Goal: Task Accomplishment & Management: Use online tool/utility

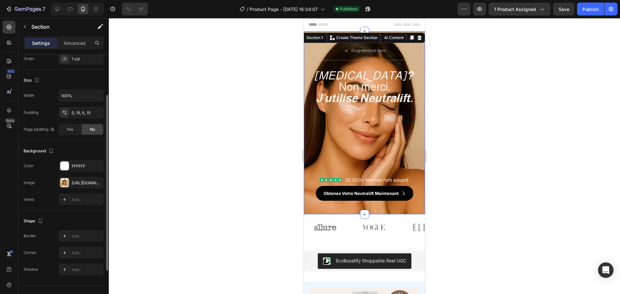
scroll to position [110, 0]
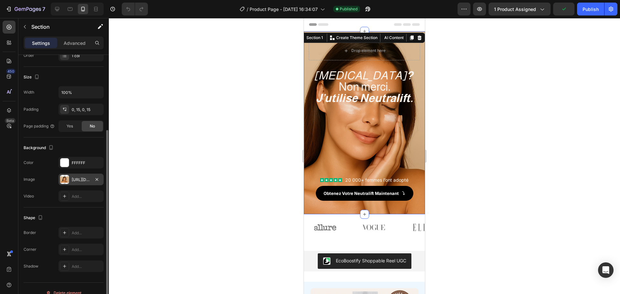
click at [65, 177] on div at bounding box center [64, 179] width 9 height 9
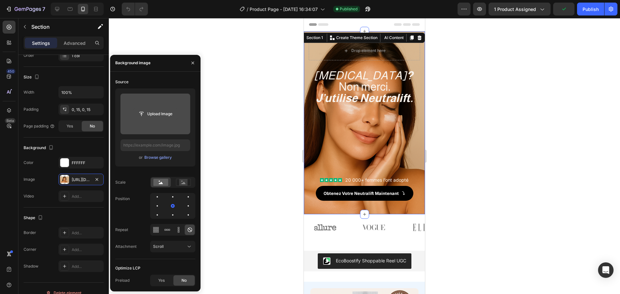
click at [161, 111] on input "file" at bounding box center [155, 114] width 45 height 11
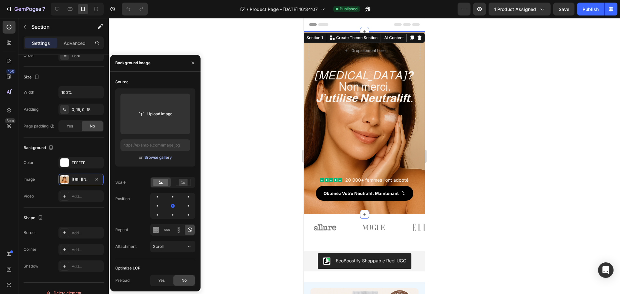
click at [162, 158] on div "Browse gallery" at bounding box center [157, 158] width 27 height 6
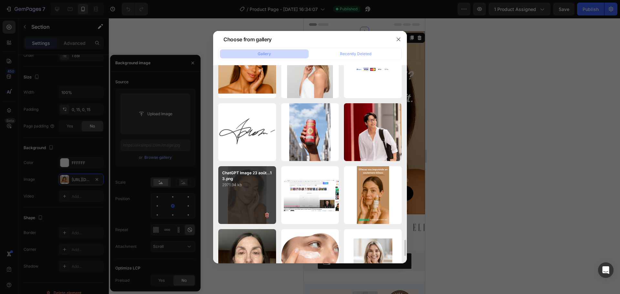
scroll to position [2105, 0]
click at [235, 202] on div "ChatGPT Image 23 août...13.png 2971.94 kb" at bounding box center [247, 195] width 58 height 58
type input "[URL][DOMAIN_NAME]"
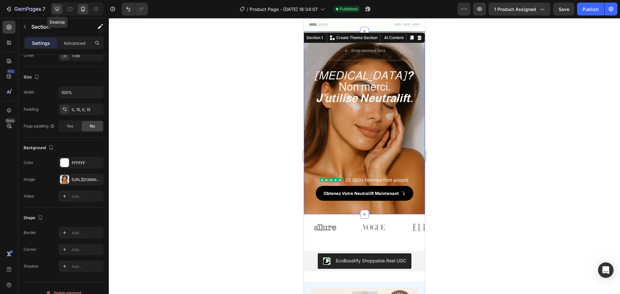
click at [60, 10] on icon at bounding box center [57, 9] width 6 height 6
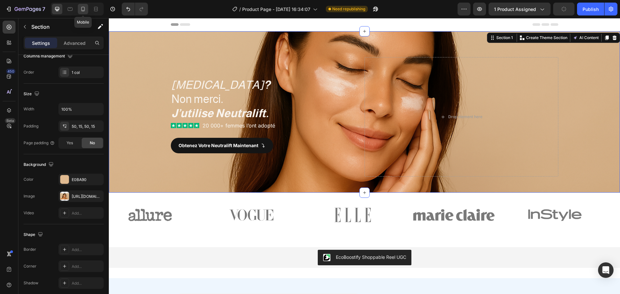
click at [81, 12] on icon at bounding box center [83, 9] width 6 height 6
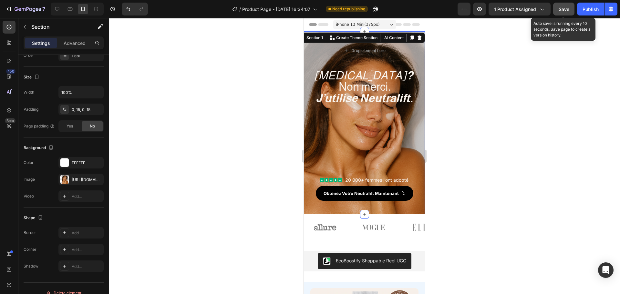
click at [571, 8] on button "Save" at bounding box center [563, 9] width 21 height 13
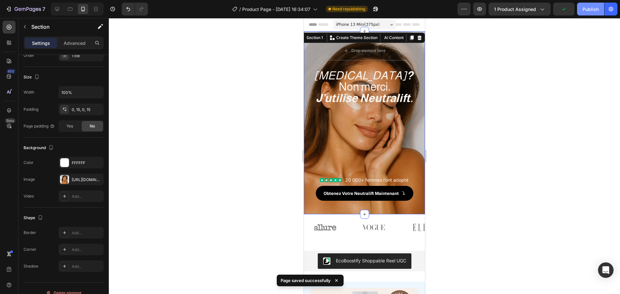
click at [584, 9] on div "Publish" at bounding box center [591, 9] width 16 height 7
click at [305, 165] on div "[MEDICAL_DATA] ? Non merci. J’utilise Neutralift. Heading Icon Icon Icon Icon I…" at bounding box center [364, 122] width 121 height 183
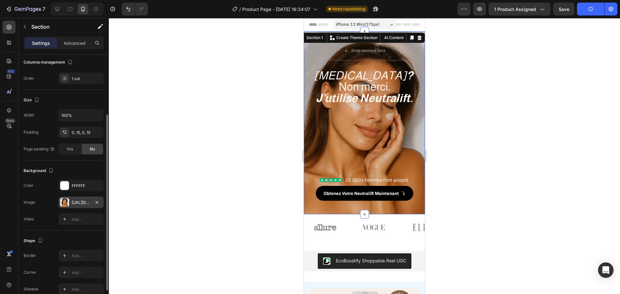
scroll to position [120, 0]
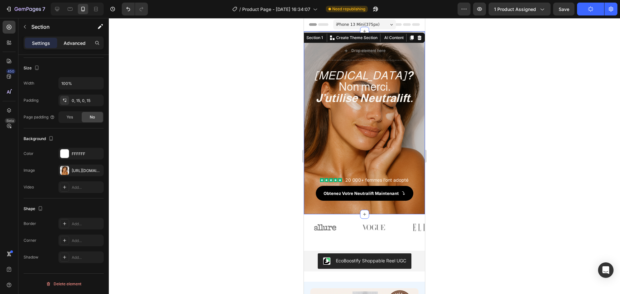
click at [71, 44] on p "Advanced" at bounding box center [75, 43] width 22 height 7
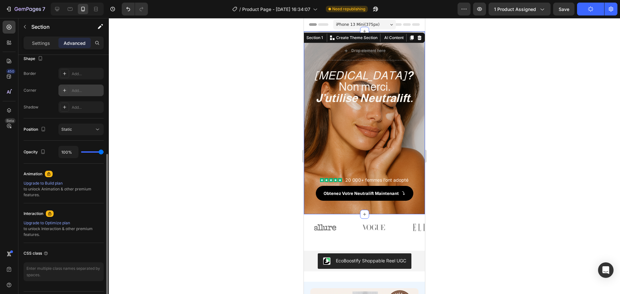
scroll to position [173, 0]
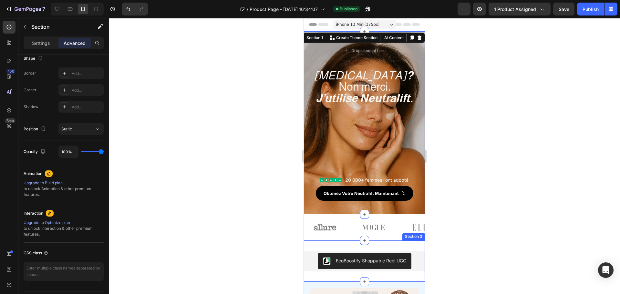
click at [339, 245] on div "EcoBoostify Shoppable Reel UGC EcoBoostify Shoppable Reel UGC Section 3" at bounding box center [364, 261] width 121 height 41
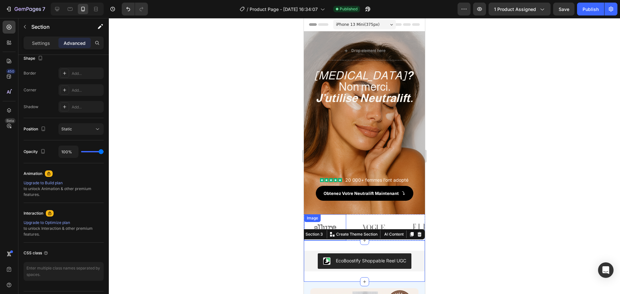
click at [346, 221] on img at bounding box center [325, 227] width 42 height 18
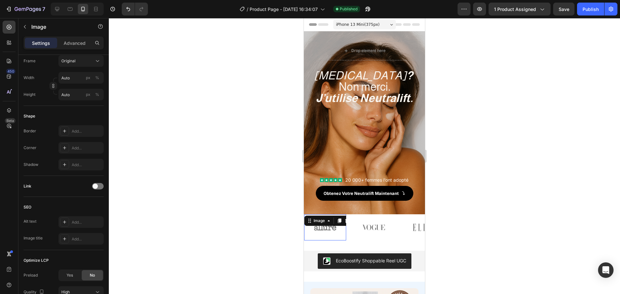
scroll to position [0, 0]
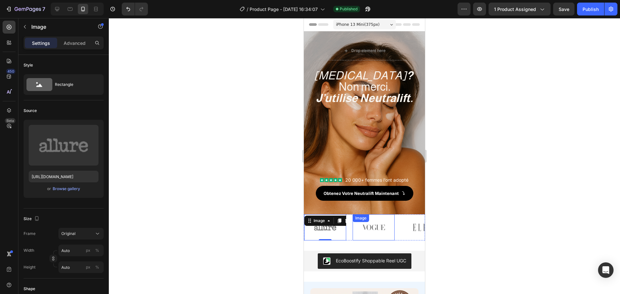
click at [357, 233] on img at bounding box center [374, 227] width 42 height 18
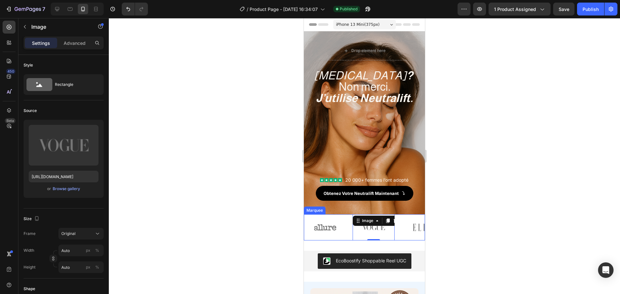
click at [349, 238] on div "Image" at bounding box center [328, 227] width 48 height 26
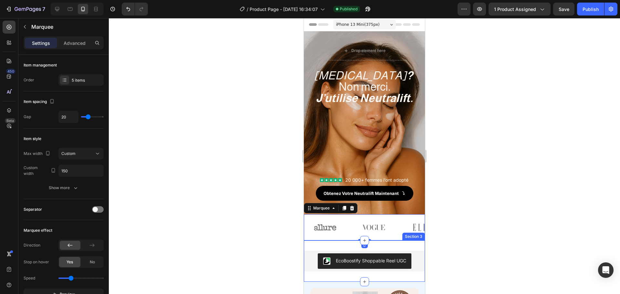
click at [374, 244] on div "EcoBoostify Shoppable Reel UGC EcoBoostify Shoppable Reel UGC Section 3" at bounding box center [364, 261] width 121 height 41
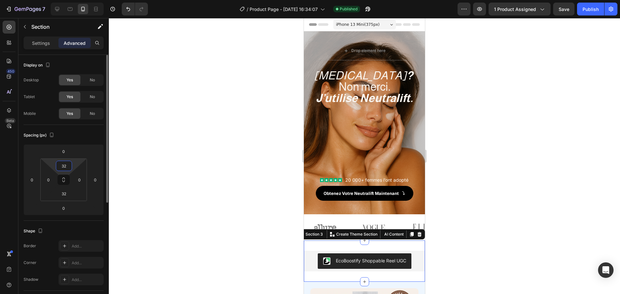
click at [70, 167] on input "32" at bounding box center [63, 166] width 13 height 10
type input "10"
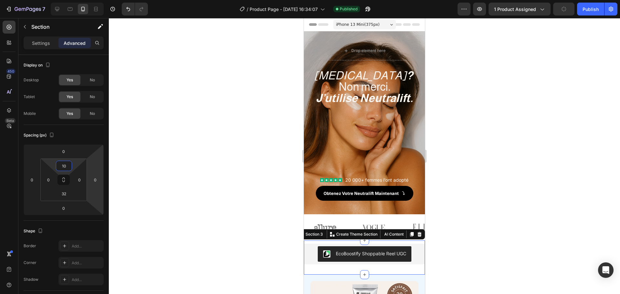
click at [226, 193] on div at bounding box center [364, 156] width 511 height 276
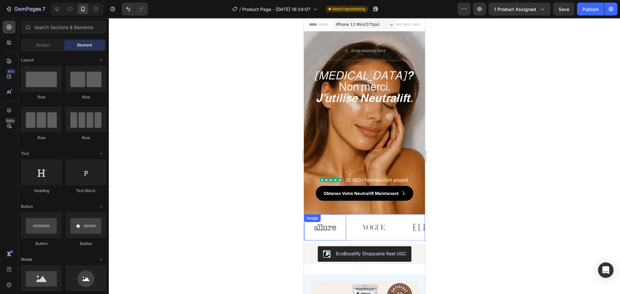
click at [345, 220] on img at bounding box center [325, 227] width 42 height 18
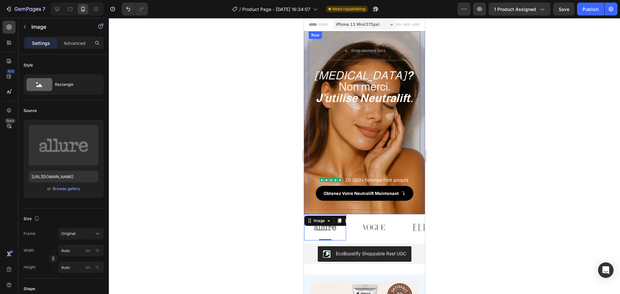
click at [376, 209] on div "[MEDICAL_DATA] ? Non merci. J’utilise Neutralift. Heading Icon Icon Icon Icon I…" at bounding box center [364, 135] width 111 height 150
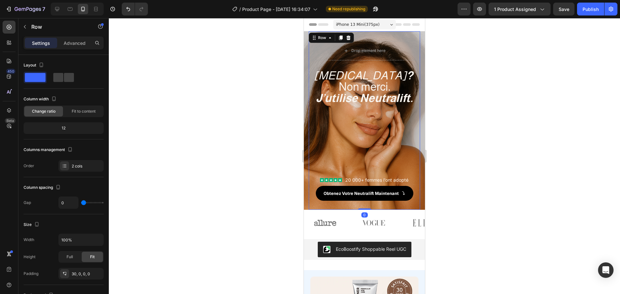
drag, startPoint x: 364, startPoint y: 214, endPoint x: 364, endPoint y: 205, distance: 9.4
click at [364, 205] on div "[MEDICAL_DATA] ? Non merci. J’utilise Neutralift. Heading Icon Icon Icon Icon I…" at bounding box center [364, 120] width 111 height 179
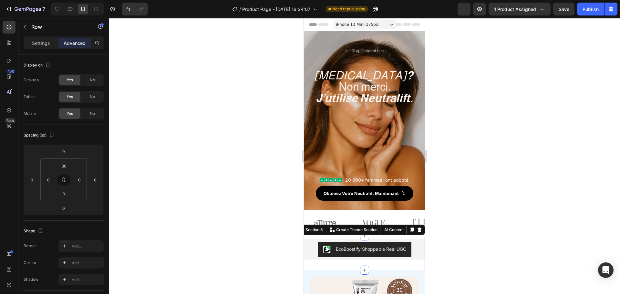
click at [352, 237] on div "EcoBoostify Shoppable Reel UGC EcoBoostify Shoppable Reel UGC Section 3 You can…" at bounding box center [364, 253] width 121 height 34
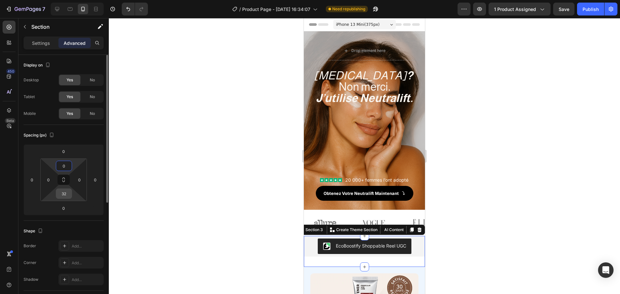
type input "0"
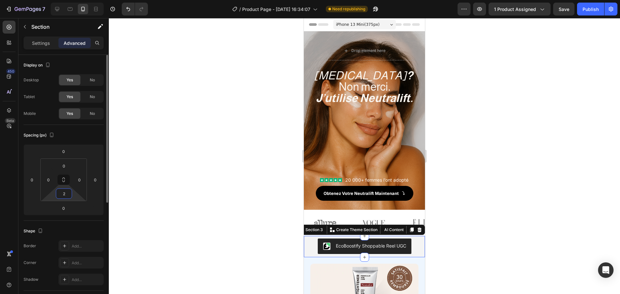
type input "20"
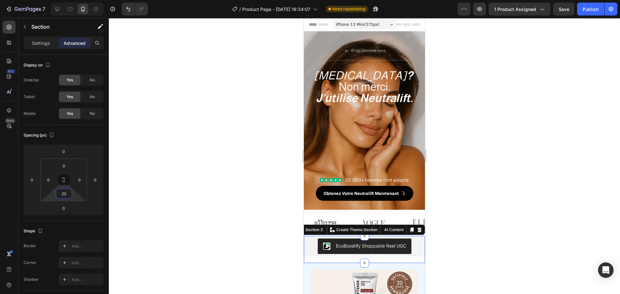
click at [181, 174] on div at bounding box center [364, 156] width 511 height 276
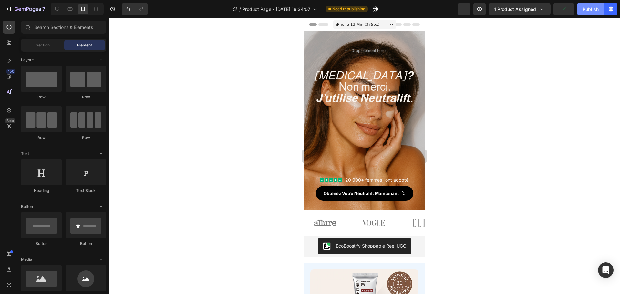
click at [582, 11] on button "Publish" at bounding box center [590, 9] width 27 height 13
click at [418, 235] on div "Image" at bounding box center [422, 223] width 42 height 26
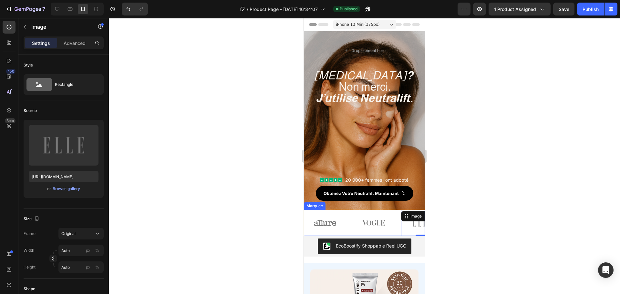
click at [348, 231] on div "Image" at bounding box center [328, 223] width 48 height 26
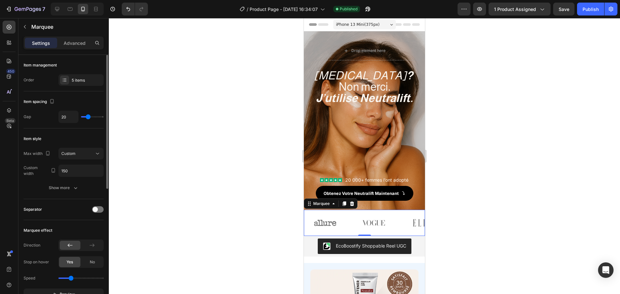
type input "16"
type input "18"
type input "19"
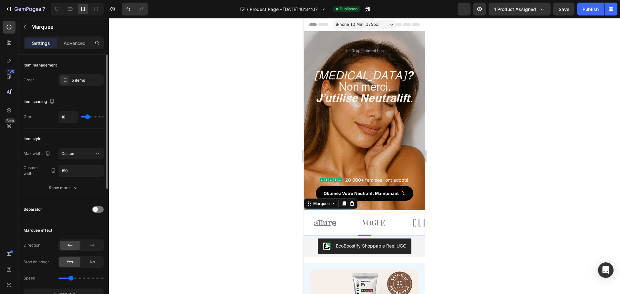
type input "19"
type input "30"
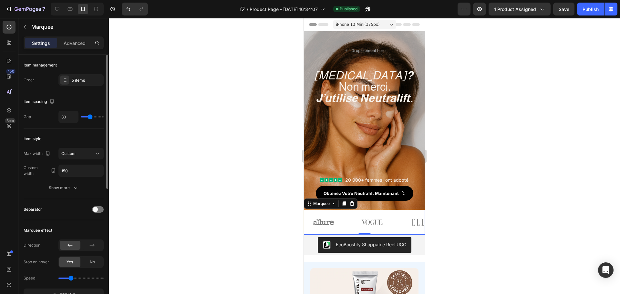
type input "31"
type input "33"
type input "36"
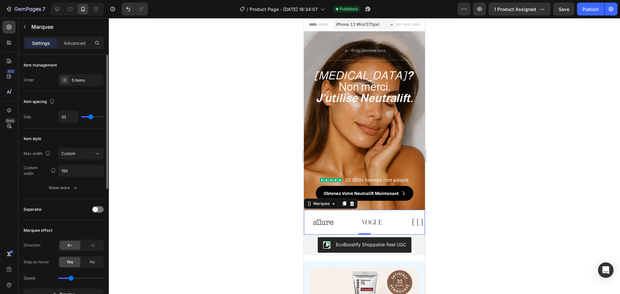
type input "36"
type input "39"
type input "40"
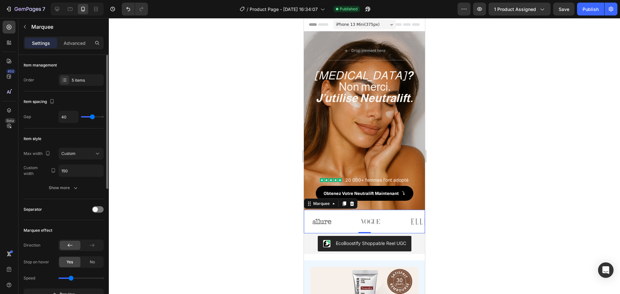
type input "41"
type input "43"
type input "44"
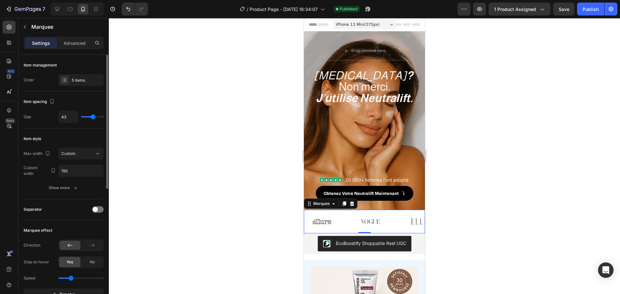
type input "44"
type input "43"
type input "41"
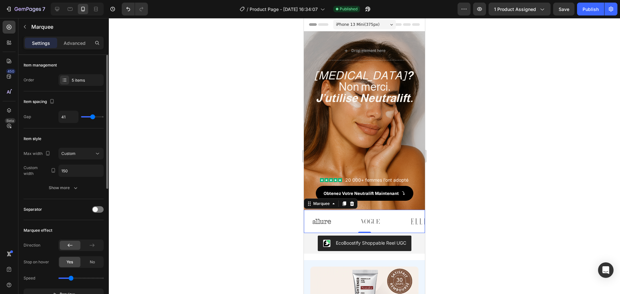
type input "40"
type input "31"
type input "30"
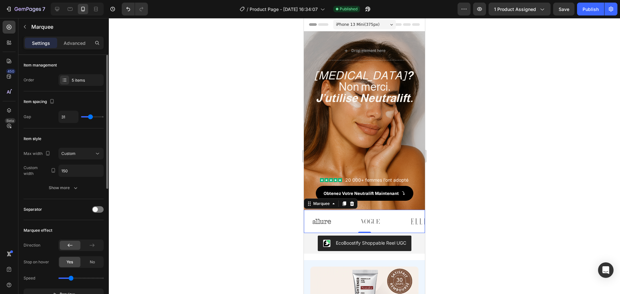
type input "30"
type input "27"
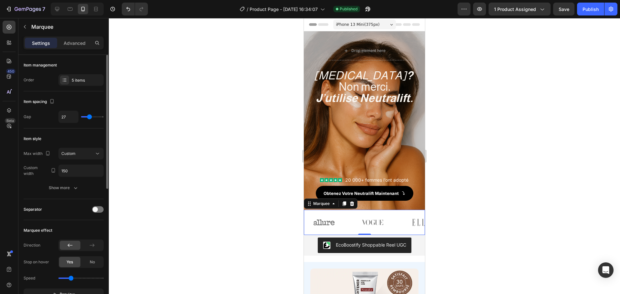
type input "25"
type input "24"
type input "19"
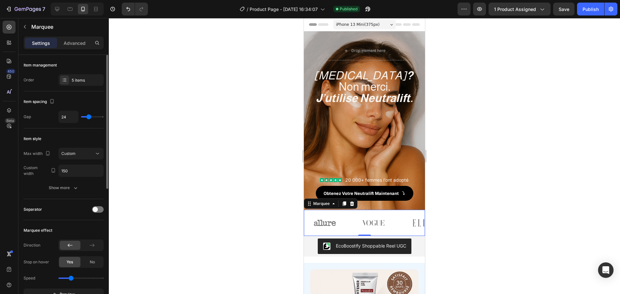
type input "19"
type input "18"
type input "16"
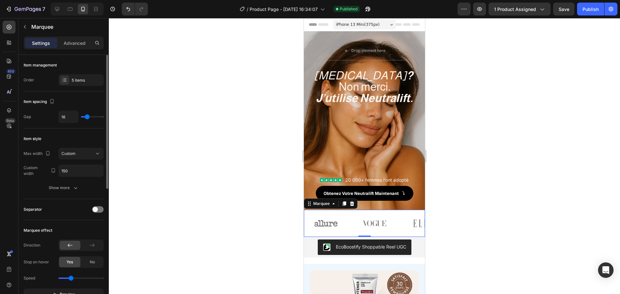
type input "15"
type input "4"
type input "3"
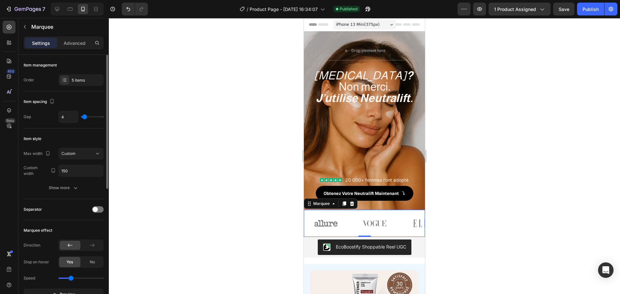
type input "3"
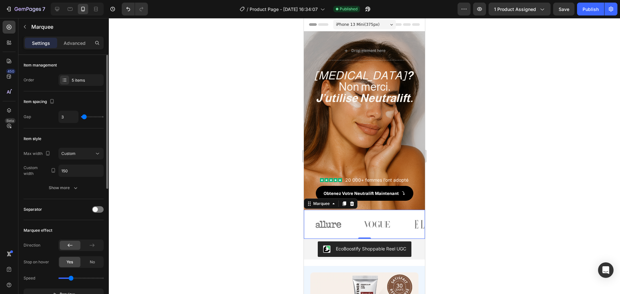
type input "0"
drag, startPoint x: 87, startPoint y: 118, endPoint x: 78, endPoint y: 117, distance: 9.4
type input "0"
click at [81, 117] on input "range" at bounding box center [92, 116] width 23 height 1
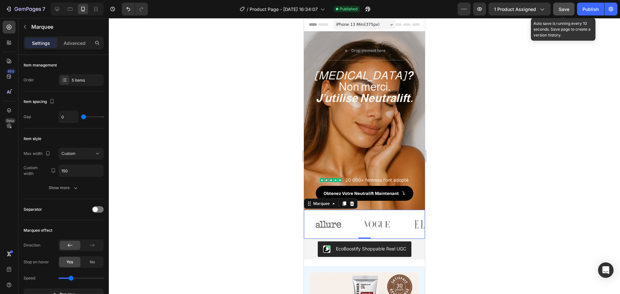
click at [564, 11] on span "Save" at bounding box center [564, 8] width 11 height 5
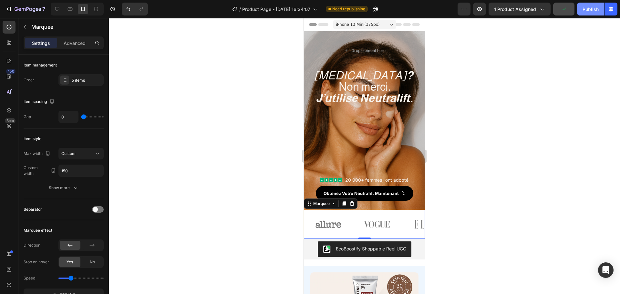
click at [585, 10] on div "Publish" at bounding box center [591, 9] width 16 height 7
click at [76, 42] on p "Advanced" at bounding box center [75, 43] width 22 height 7
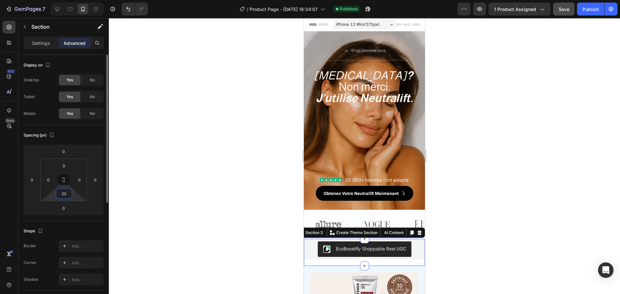
click at [65, 193] on input "20" at bounding box center [63, 194] width 13 height 10
type input "0"
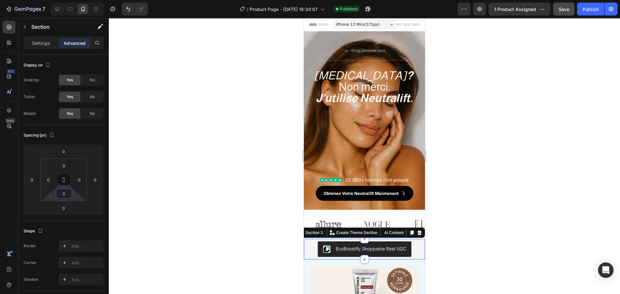
click at [195, 218] on div at bounding box center [364, 156] width 511 height 276
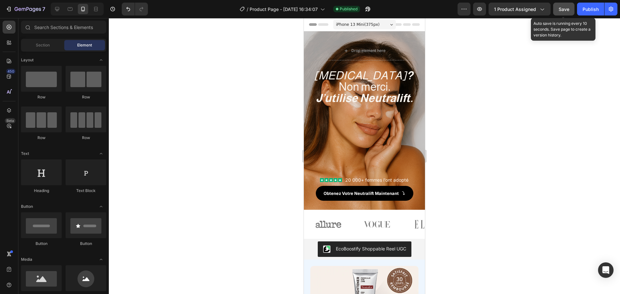
click at [563, 8] on span "Save" at bounding box center [564, 8] width 11 height 5
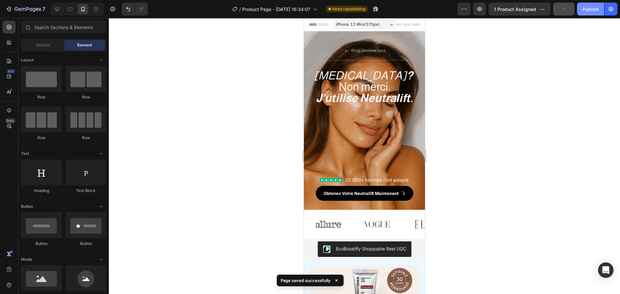
click at [584, 12] on div "Publish" at bounding box center [591, 9] width 16 height 7
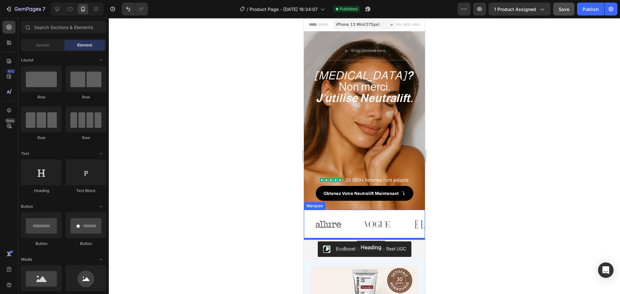
drag, startPoint x: 341, startPoint y: 191, endPoint x: 356, endPoint y: 241, distance: 52.5
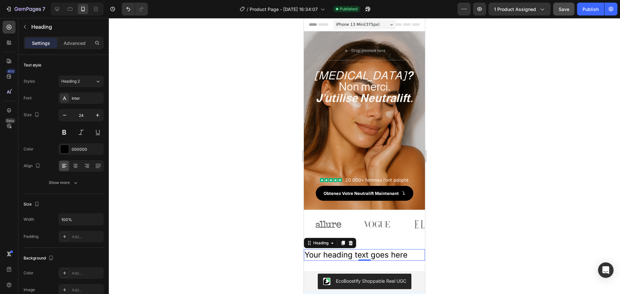
click at [410, 256] on h2 "Your heading text goes here" at bounding box center [364, 254] width 121 height 11
drag, startPoint x: 410, startPoint y: 256, endPoint x: 303, endPoint y: 254, distance: 106.6
drag, startPoint x: 382, startPoint y: 254, endPoint x: 607, endPoint y: 276, distance: 226.2
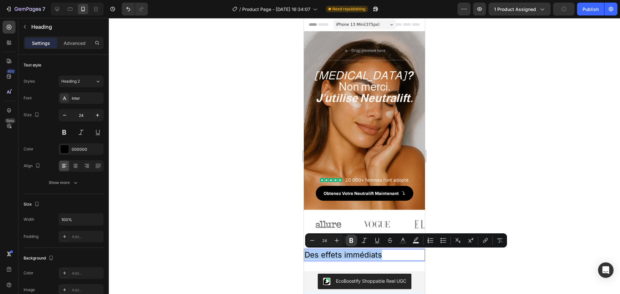
click at [351, 240] on icon "Editor contextual toolbar" at bounding box center [352, 240] width 4 height 5
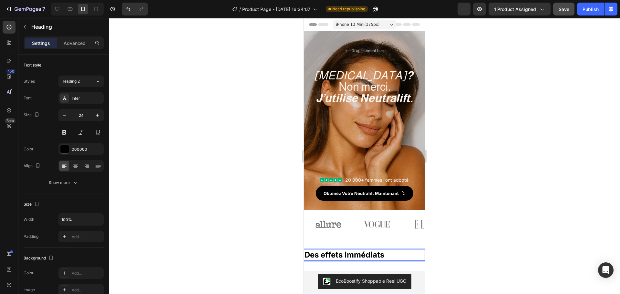
click at [388, 256] on p "Des effets immédiats" at bounding box center [365, 255] width 120 height 10
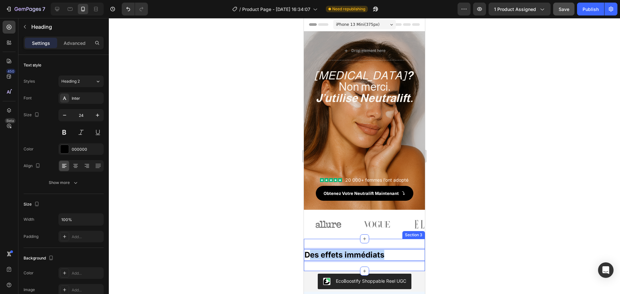
drag, startPoint x: 388, startPoint y: 256, endPoint x: 311, endPoint y: 260, distance: 77.0
click at [311, 260] on p "Des effets immédiats" at bounding box center [365, 255] width 120 height 10
click at [383, 257] on strong "Des effets immédiats" at bounding box center [345, 254] width 80 height 9
drag, startPoint x: 387, startPoint y: 256, endPoint x: 299, endPoint y: 256, distance: 87.5
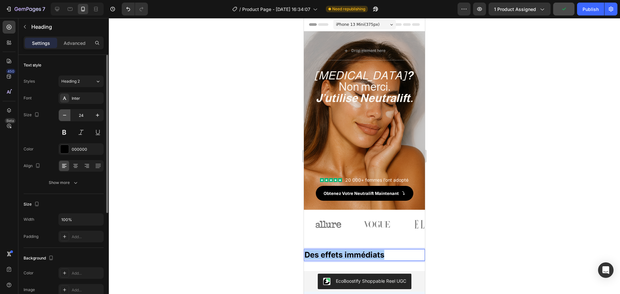
click at [63, 116] on icon "button" at bounding box center [64, 115] width 6 height 6
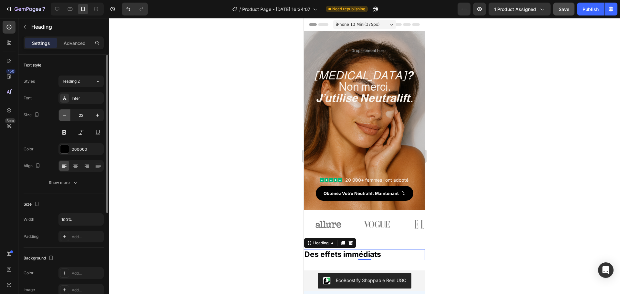
click at [64, 116] on icon "button" at bounding box center [64, 115] width 6 height 6
click at [94, 114] on button "button" at bounding box center [98, 116] width 12 height 12
type input "23"
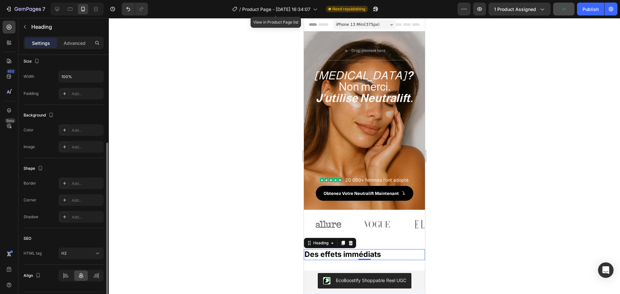
scroll to position [162, 0]
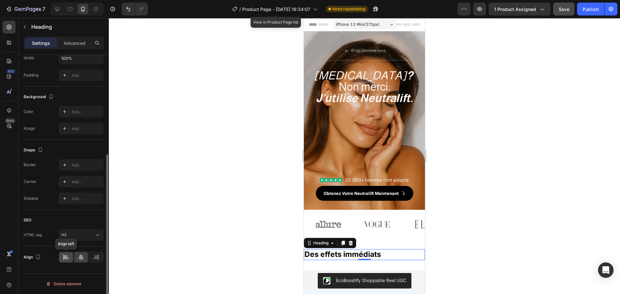
click at [69, 258] on icon at bounding box center [66, 257] width 6 height 6
click at [79, 258] on icon at bounding box center [81, 257] width 6 height 6
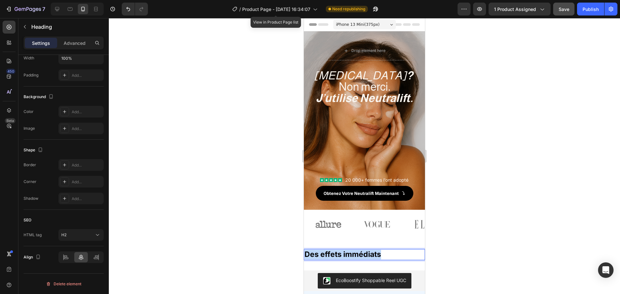
drag, startPoint x: 383, startPoint y: 254, endPoint x: 301, endPoint y: 252, distance: 82.1
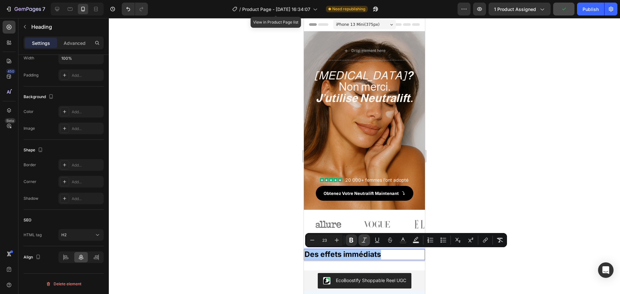
click at [369, 239] on button "Italic" at bounding box center [365, 241] width 12 height 12
click at [356, 239] on button "Bold" at bounding box center [352, 241] width 12 height 12
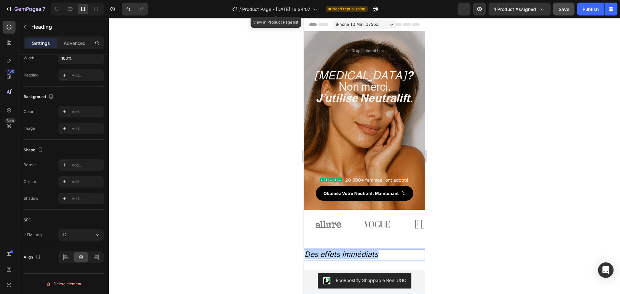
drag, startPoint x: 388, startPoint y: 254, endPoint x: 303, endPoint y: 256, distance: 84.3
click at [339, 256] on icon "Des effets immédiats" at bounding box center [342, 254] width 74 height 9
drag, startPoint x: 380, startPoint y: 255, endPoint x: 296, endPoint y: 256, distance: 84.0
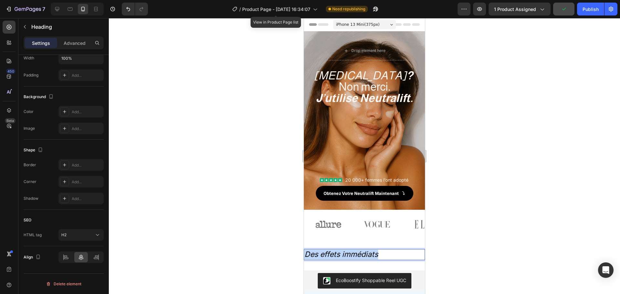
click at [270, 253] on div at bounding box center [364, 156] width 511 height 276
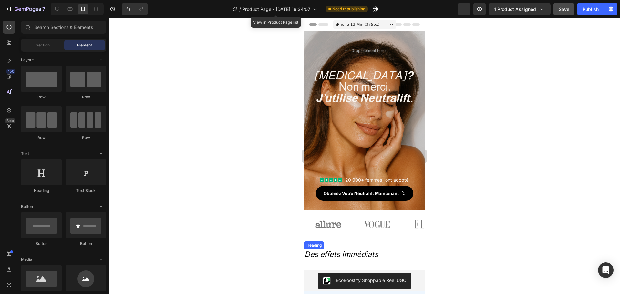
click at [377, 252] on icon "Des effets immédiats" at bounding box center [342, 254] width 74 height 9
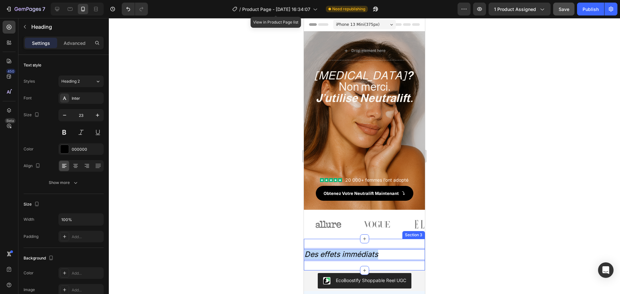
drag, startPoint x: 380, startPoint y: 253, endPoint x: 305, endPoint y: 261, distance: 76.0
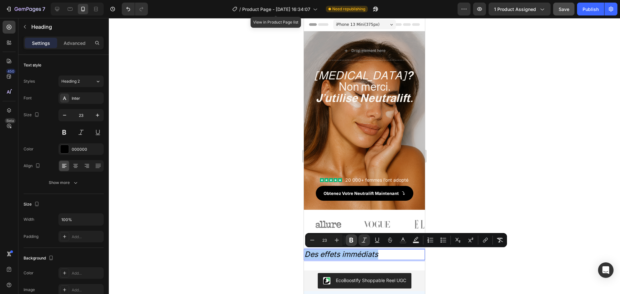
click at [353, 240] on icon "Editor contextual toolbar" at bounding box center [352, 240] width 4 height 5
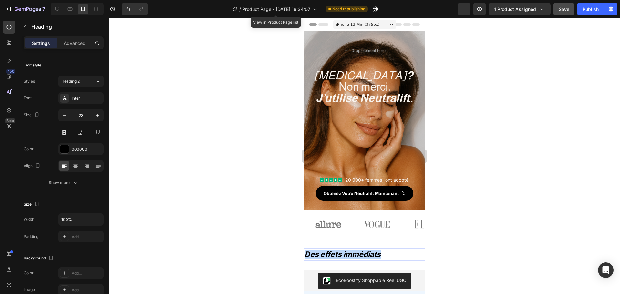
drag, startPoint x: 390, startPoint y: 258, endPoint x: 293, endPoint y: 260, distance: 96.9
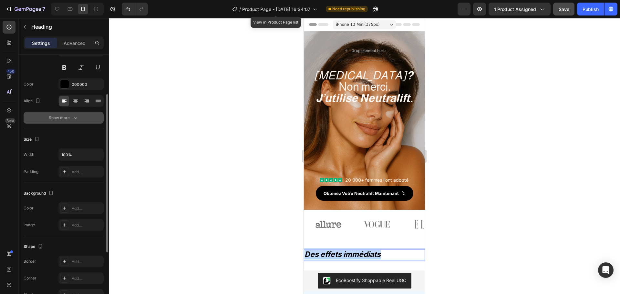
scroll to position [65, 0]
click at [76, 104] on icon at bounding box center [75, 101] width 6 height 6
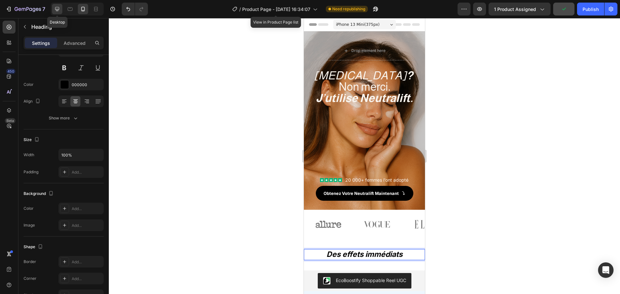
click at [53, 12] on div at bounding box center [57, 9] width 10 height 10
type input "32"
type input "1200"
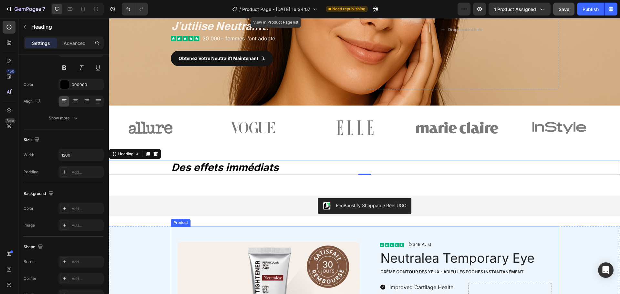
scroll to position [87, 0]
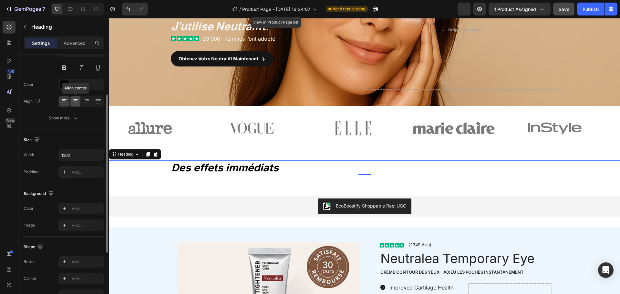
click at [77, 102] on icon at bounding box center [75, 101] width 6 height 6
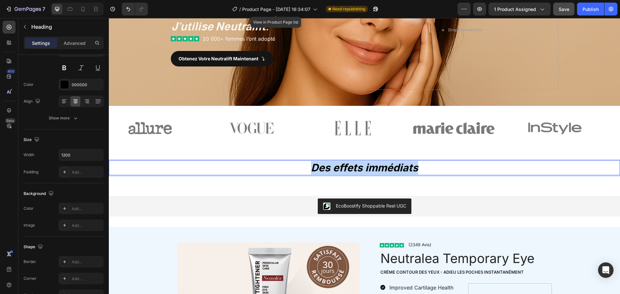
drag, startPoint x: 417, startPoint y: 169, endPoint x: 308, endPoint y: 166, distance: 108.6
click at [308, 166] on p "Des effets immédiats" at bounding box center [365, 168] width 386 height 14
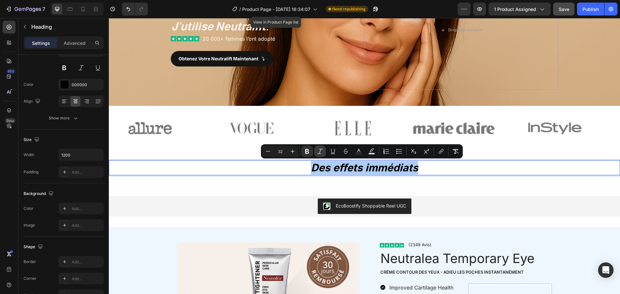
click at [322, 149] on icon "Editor contextual toolbar" at bounding box center [320, 151] width 5 height 5
click at [82, 11] on icon at bounding box center [83, 9] width 4 height 5
type input "23"
type input "100%"
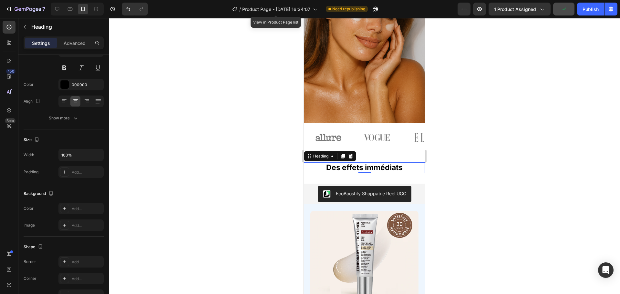
scroll to position [209, 0]
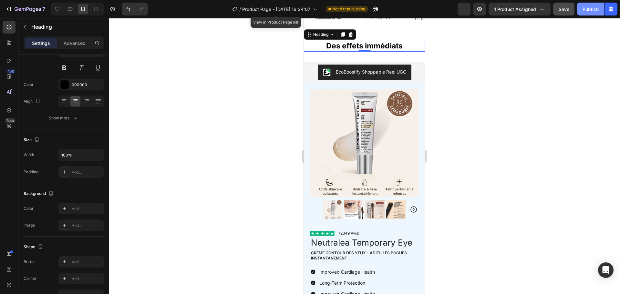
click at [579, 11] on button "Publish" at bounding box center [590, 9] width 27 height 13
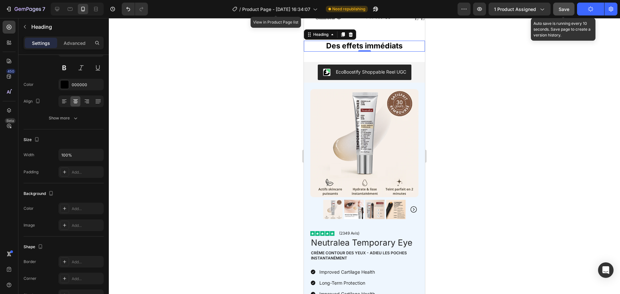
click at [568, 10] on span "Save" at bounding box center [564, 8] width 11 height 5
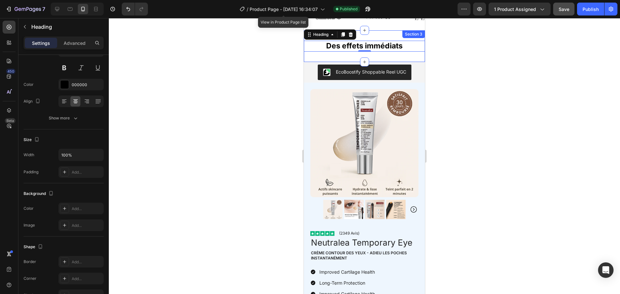
click at [371, 53] on div "⁠⁠⁠⁠⁠⁠⁠ Des effets immédiats Heading 0 Section 3" at bounding box center [364, 46] width 121 height 32
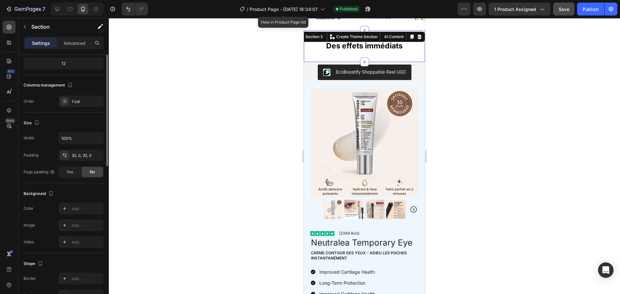
scroll to position [0, 0]
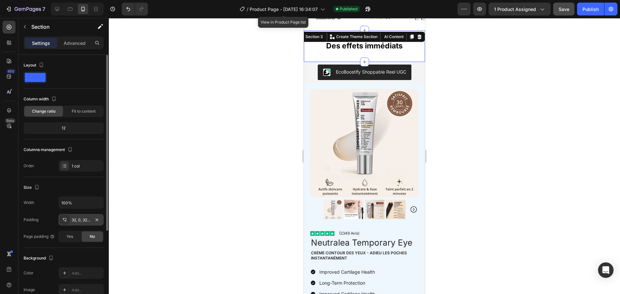
click at [80, 218] on div "32, 0, 32, 0" at bounding box center [81, 220] width 19 height 6
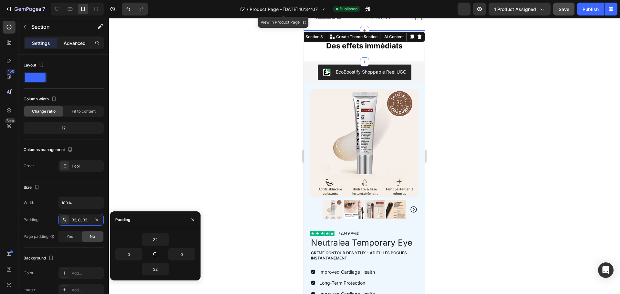
click at [74, 41] on p "Advanced" at bounding box center [75, 43] width 22 height 7
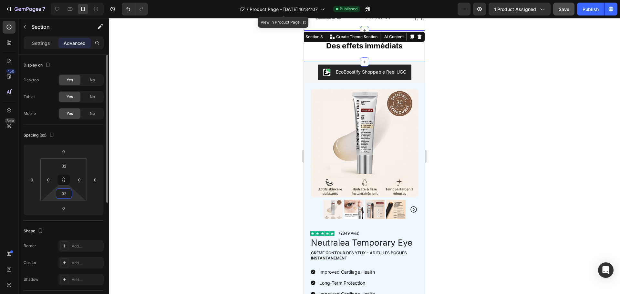
click at [67, 192] on input "32" at bounding box center [63, 194] width 13 height 10
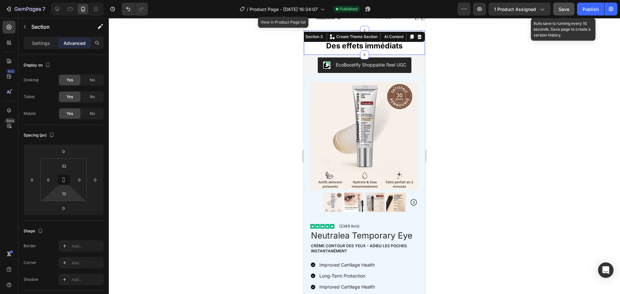
click at [566, 6] on span "Save" at bounding box center [564, 8] width 11 height 5
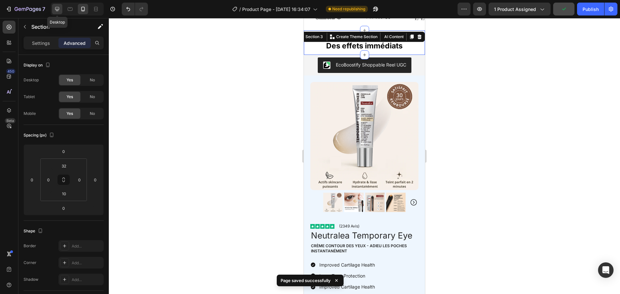
click at [55, 8] on icon at bounding box center [57, 9] width 4 height 4
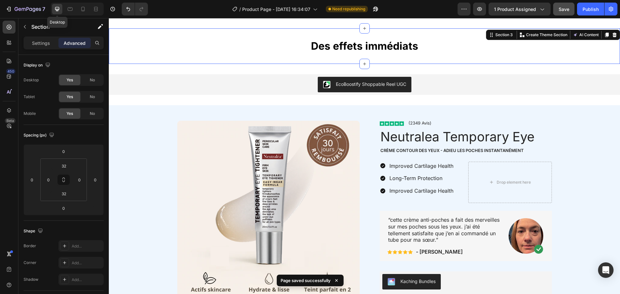
scroll to position [186, 0]
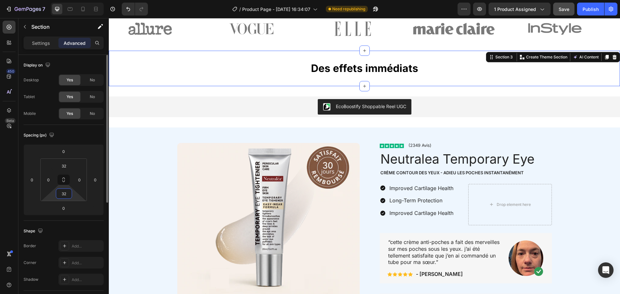
click at [69, 193] on input "32" at bounding box center [63, 194] width 13 height 10
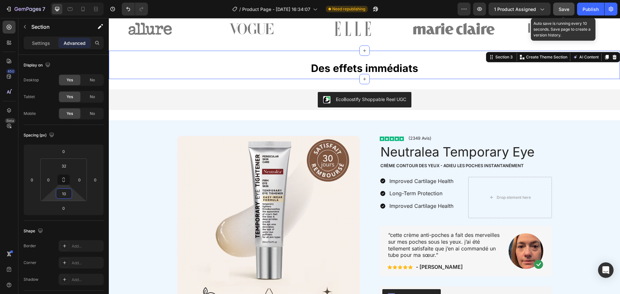
click at [567, 11] on span "Save" at bounding box center [564, 8] width 11 height 5
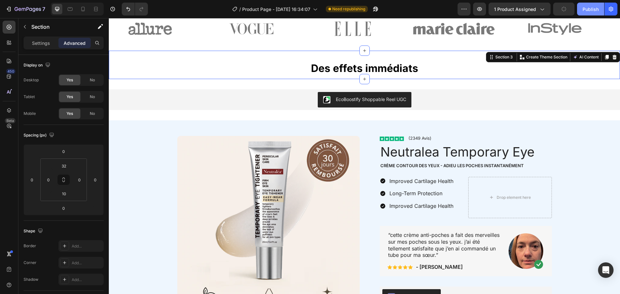
click at [583, 7] on div "Publish" at bounding box center [591, 9] width 16 height 7
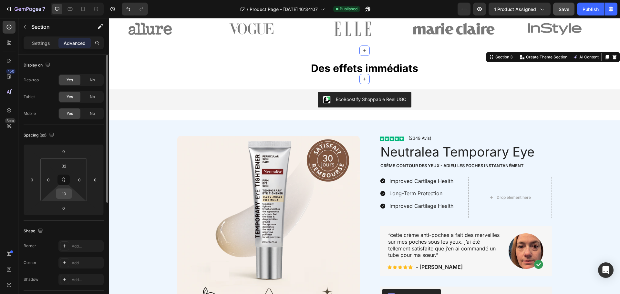
click at [65, 191] on input "10" at bounding box center [63, 194] width 13 height 10
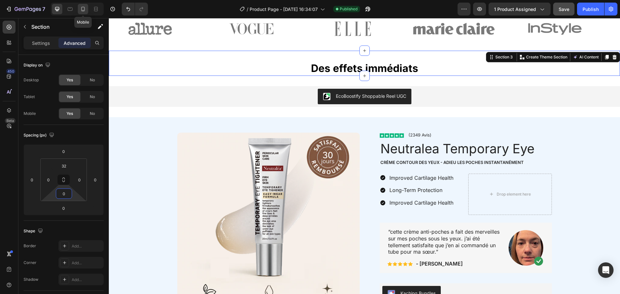
click at [85, 6] on icon at bounding box center [83, 9] width 6 height 6
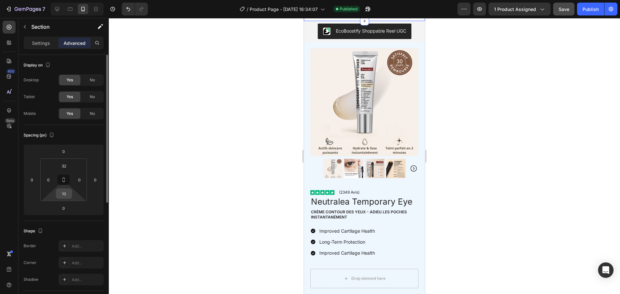
scroll to position [149, 0]
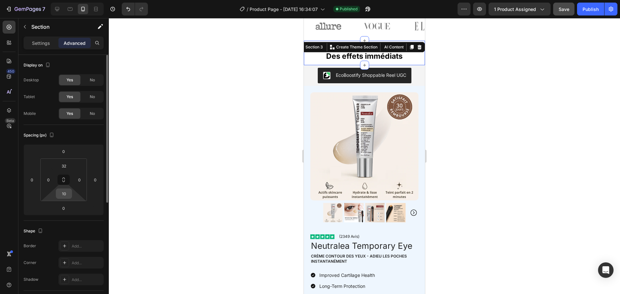
click at [66, 192] on input "10" at bounding box center [63, 194] width 13 height 10
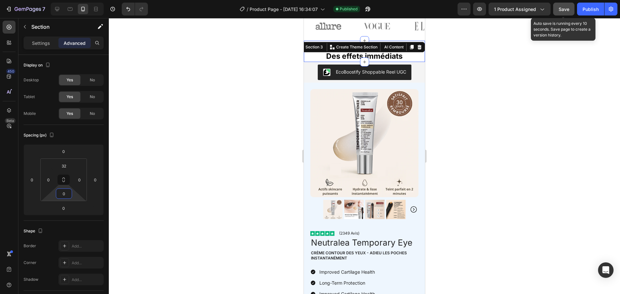
type input "0"
click at [563, 9] on span "Save" at bounding box center [564, 8] width 11 height 5
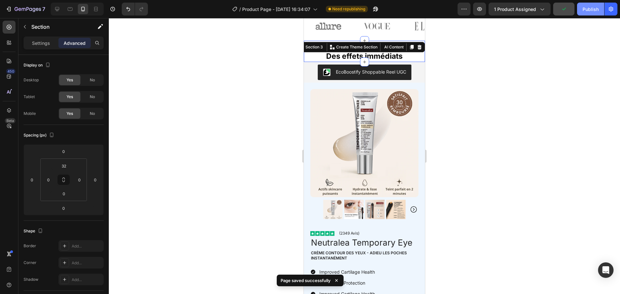
click at [591, 8] on div "Publish" at bounding box center [591, 9] width 16 height 7
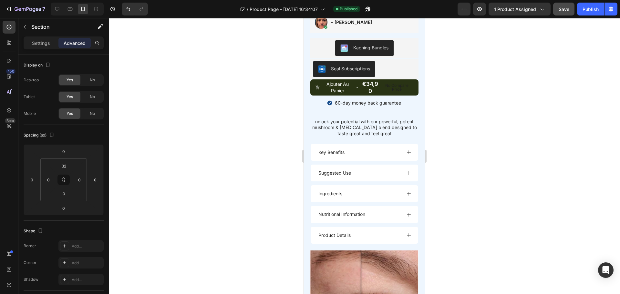
scroll to position [613, 0]
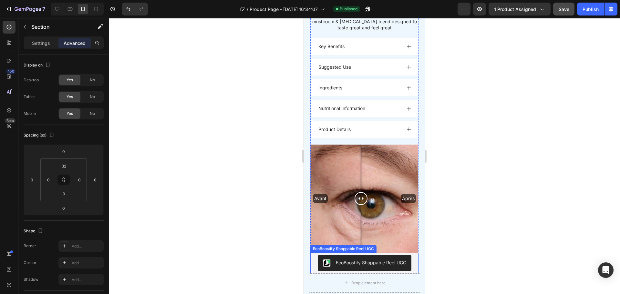
click at [310, 258] on div "EcoBoostify Shoppable Reel UGC" at bounding box center [364, 263] width 108 height 21
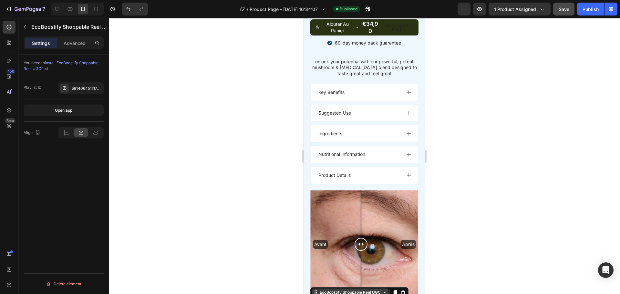
scroll to position [567, 0]
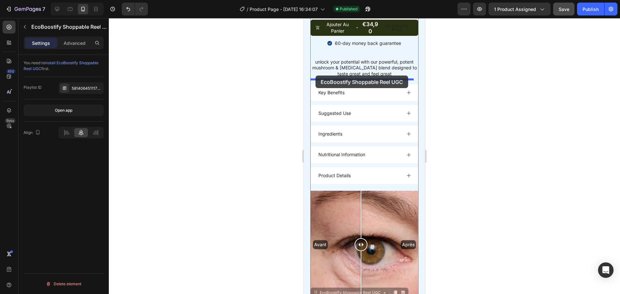
drag, startPoint x: 314, startPoint y: 281, endPoint x: 316, endPoint y: 76, distance: 205.8
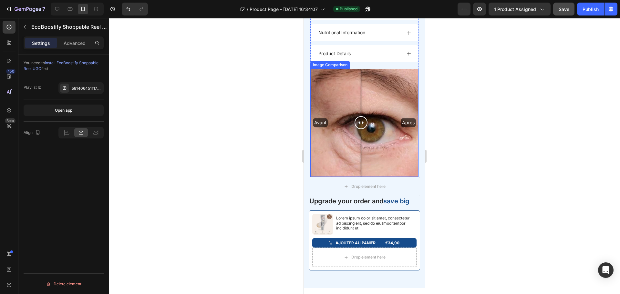
scroll to position [718, 0]
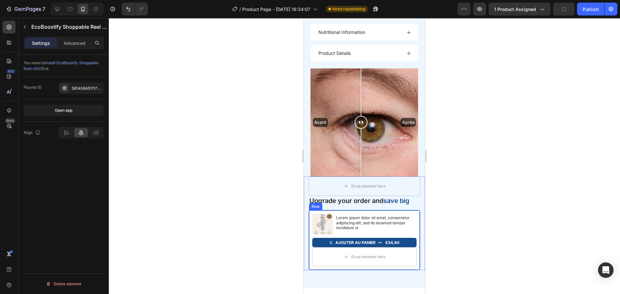
click at [398, 210] on div "Product Images Lorem ipsum dolor sit amet, consectetur adipiscing elit, sed do …" at bounding box center [364, 240] width 111 height 60
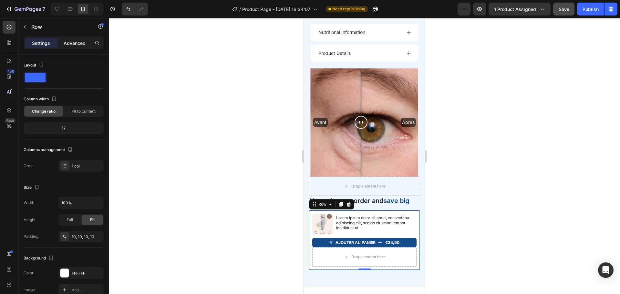
click at [71, 38] on div "Advanced" at bounding box center [74, 43] width 32 height 10
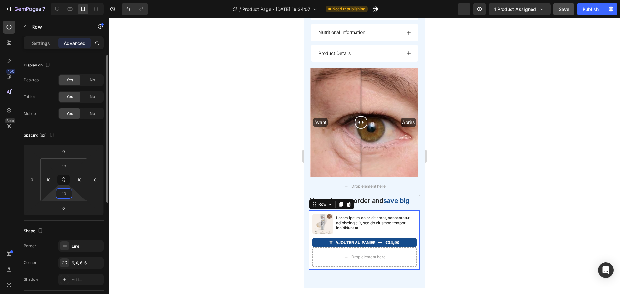
click at [65, 192] on input "10" at bounding box center [63, 194] width 13 height 10
type input "0"
click at [80, 232] on div "Shape" at bounding box center [64, 231] width 80 height 10
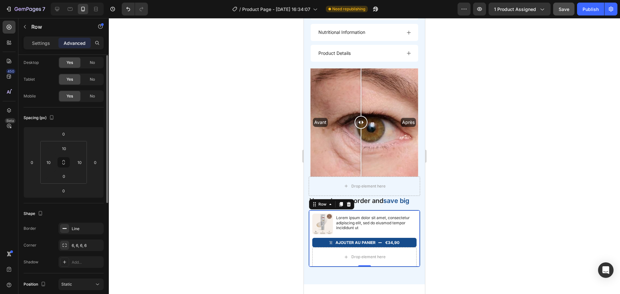
scroll to position [0, 0]
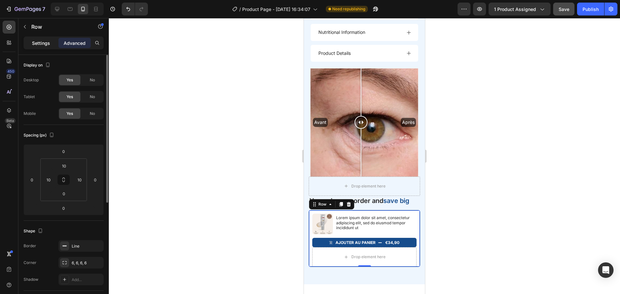
click at [42, 41] on p "Settings" at bounding box center [41, 43] width 18 height 7
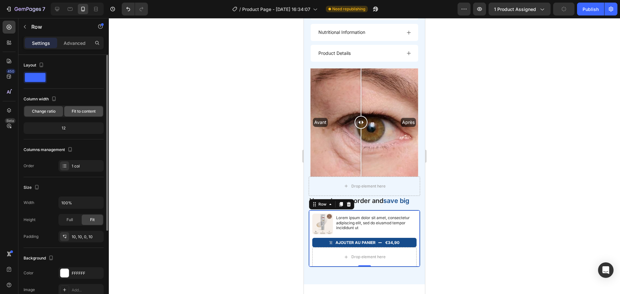
click at [79, 110] on span "Fit to content" at bounding box center [84, 112] width 24 height 6
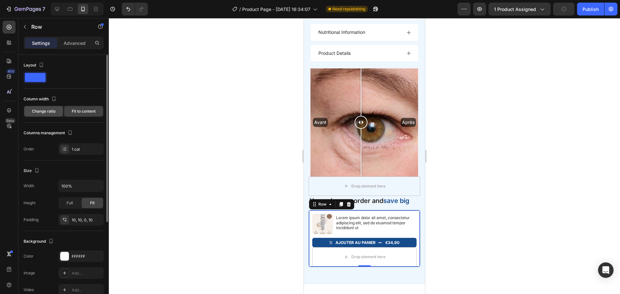
click at [55, 111] on span "Change ratio" at bounding box center [44, 112] width 24 height 6
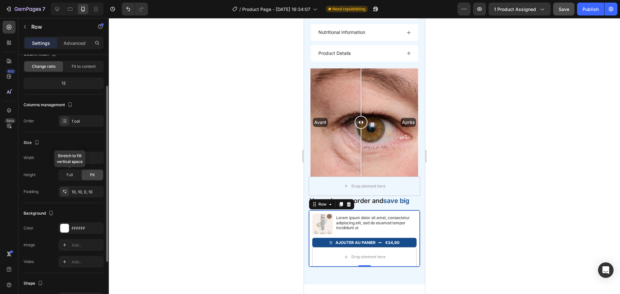
scroll to position [45, 0]
click at [68, 120] on div at bounding box center [64, 120] width 9 height 9
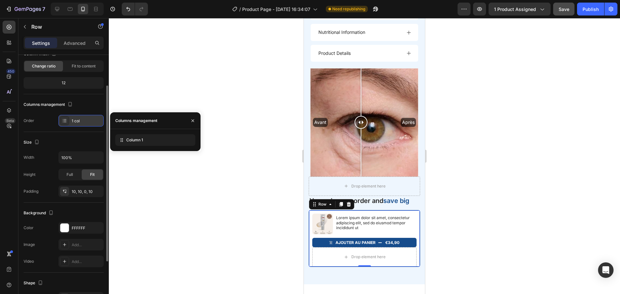
click at [68, 120] on div at bounding box center [64, 120] width 9 height 9
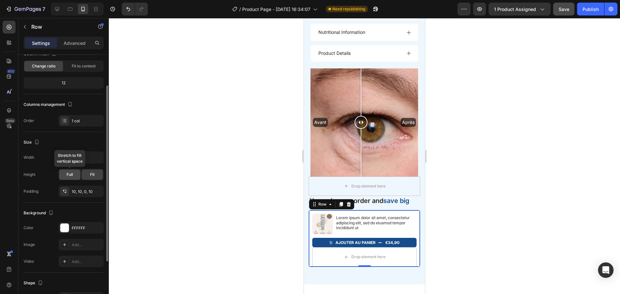
click at [65, 176] on div "Full" at bounding box center [69, 175] width 21 height 10
click at [90, 174] on span "Fit" at bounding box center [92, 175] width 5 height 6
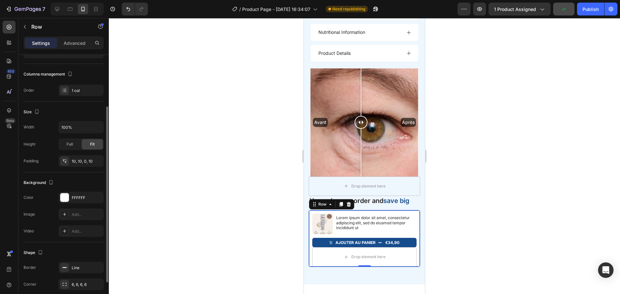
scroll to position [120, 0]
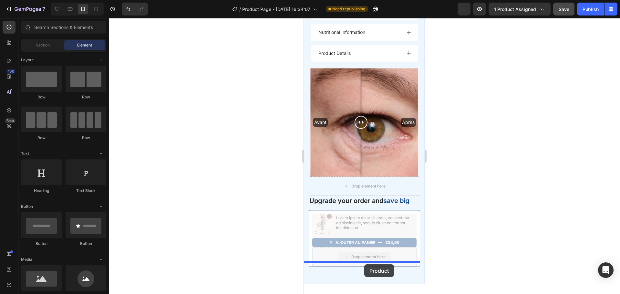
drag, startPoint x: 374, startPoint y: 246, endPoint x: 364, endPoint y: 265, distance: 21.2
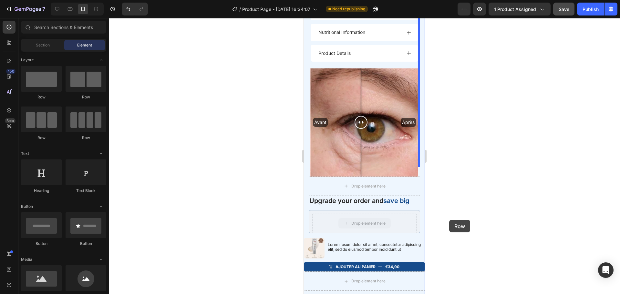
drag, startPoint x: 374, startPoint y: 213, endPoint x: 753, endPoint y: 238, distance: 380.4
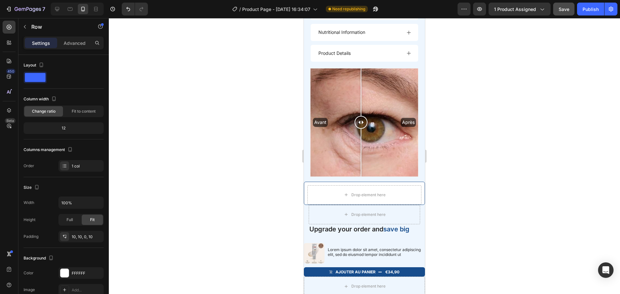
scroll to position [746, 0]
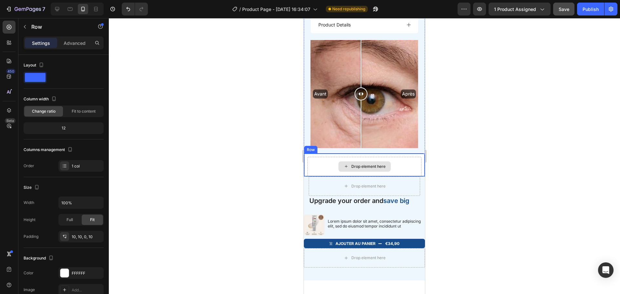
click at [326, 157] on div "Drop element here" at bounding box center [365, 166] width 114 height 19
click at [345, 145] on icon at bounding box center [344, 147] width 4 height 5
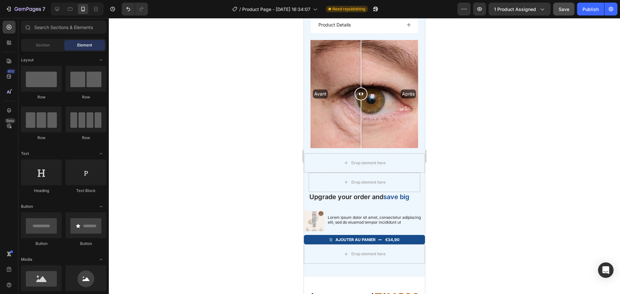
scroll to position [743, 0]
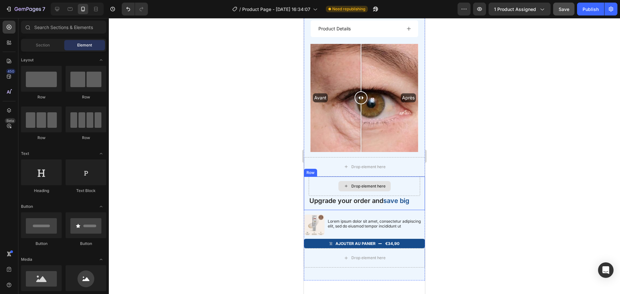
click at [329, 177] on div "Drop element here" at bounding box center [364, 186] width 111 height 19
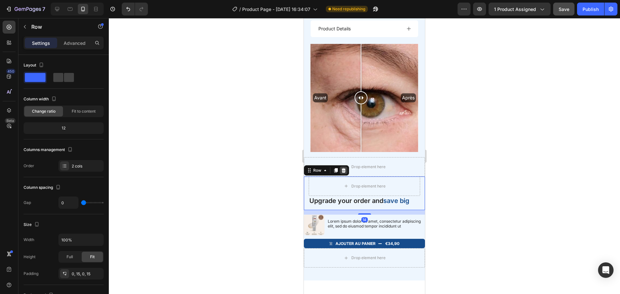
click at [344, 168] on icon at bounding box center [344, 170] width 4 height 5
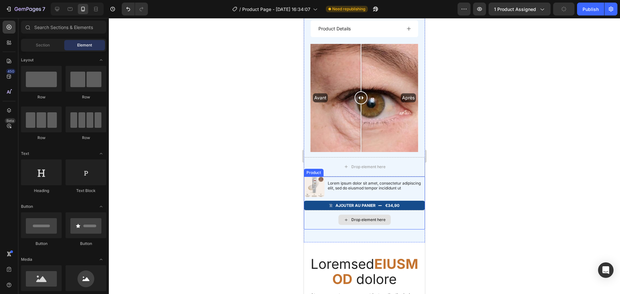
click at [314, 210] on div "Drop element here" at bounding box center [364, 219] width 121 height 19
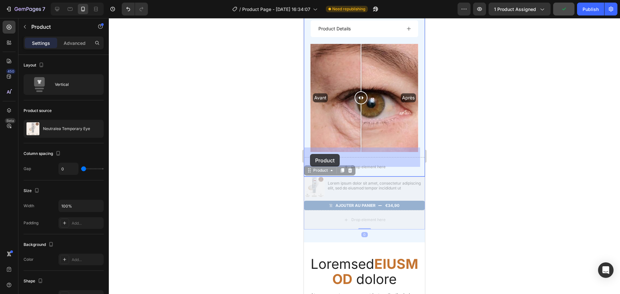
drag, startPoint x: 310, startPoint y: 161, endPoint x: 310, endPoint y: 154, distance: 6.8
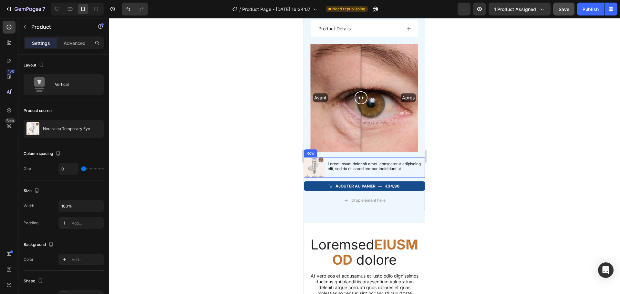
click at [336, 167] on div "Lorem ipsum dolor sit amet, consectetur adipiscing elit, sed do eiusmod tempor …" at bounding box center [376, 167] width 98 height 21
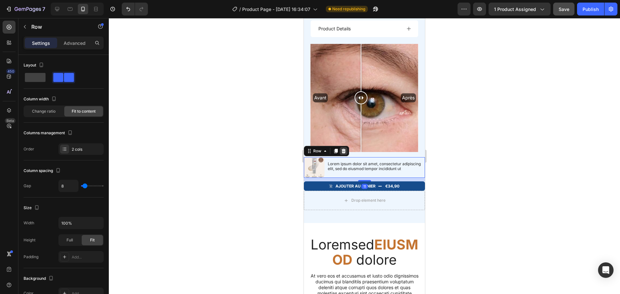
click at [344, 149] on icon at bounding box center [344, 151] width 4 height 5
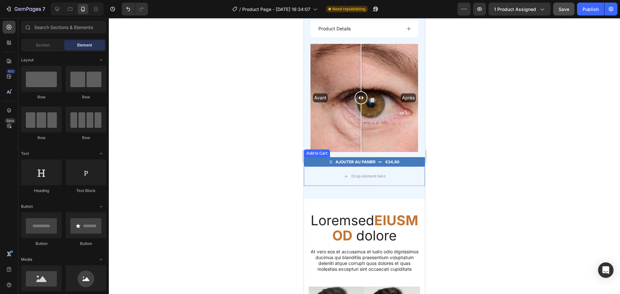
click at [317, 157] on button "ajouter au panier €34,90" at bounding box center [364, 162] width 121 height 10
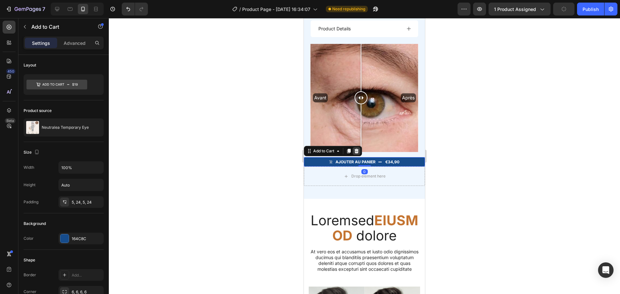
click at [355, 149] on icon at bounding box center [356, 151] width 5 height 5
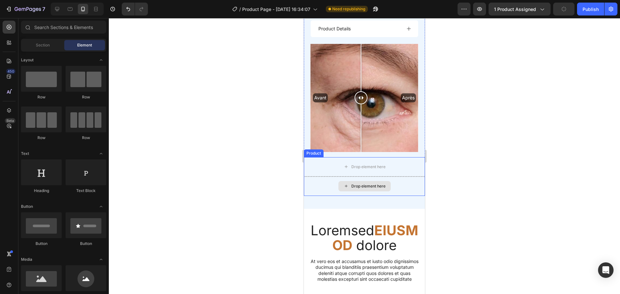
click at [359, 177] on div "Drop element here" at bounding box center [364, 186] width 121 height 19
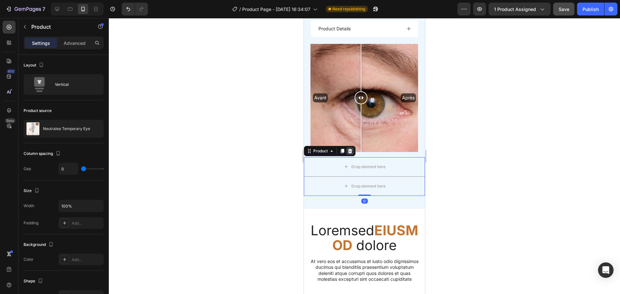
click at [352, 149] on icon at bounding box center [350, 151] width 5 height 5
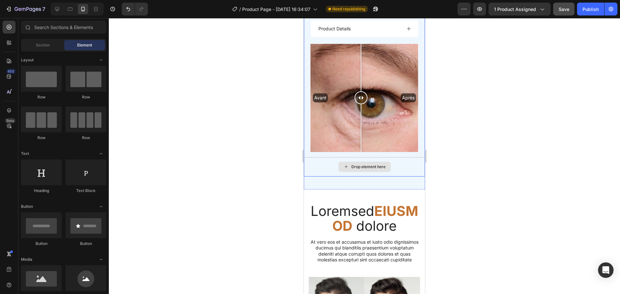
click at [345, 164] on div "Drop element here" at bounding box center [364, 166] width 121 height 19
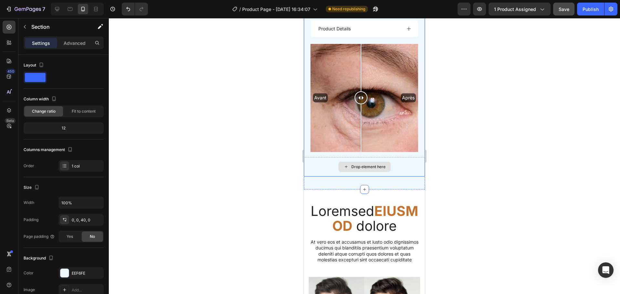
click at [345, 167] on div "Drop element here" at bounding box center [364, 166] width 121 height 19
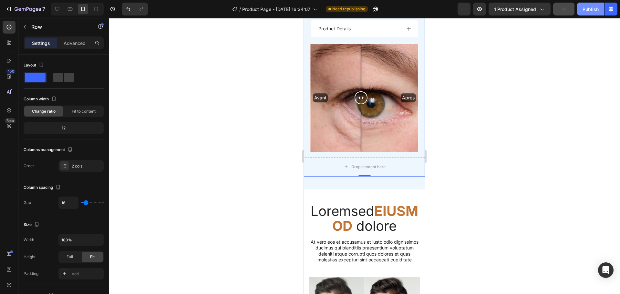
click at [588, 8] on div "Publish" at bounding box center [591, 9] width 16 height 7
click at [31, 29] on div "Row" at bounding box center [55, 26] width 74 height 17
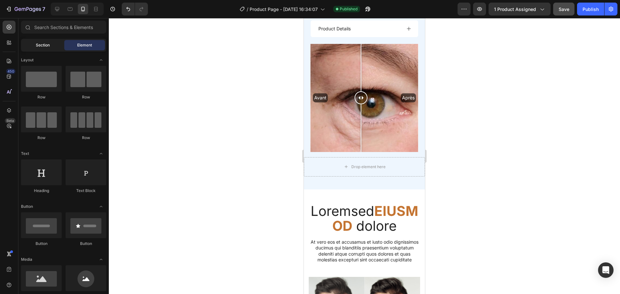
click at [40, 47] on span "Section" at bounding box center [43, 45] width 14 height 6
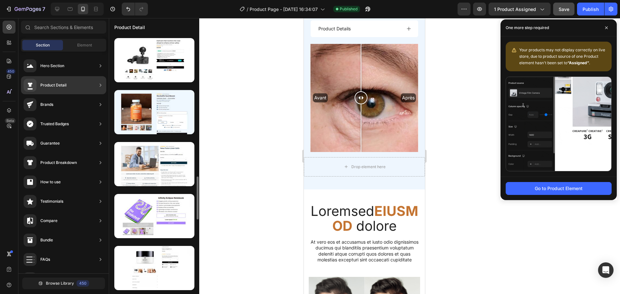
scroll to position [834, 0]
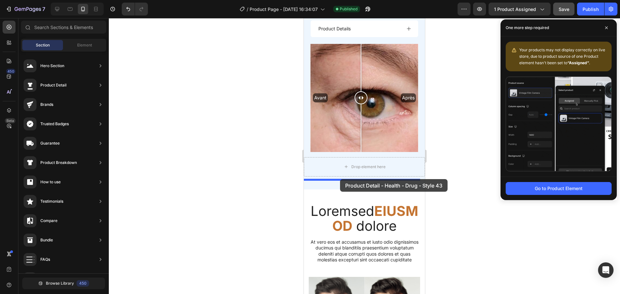
drag, startPoint x: 454, startPoint y: 114, endPoint x: 340, endPoint y: 179, distance: 131.2
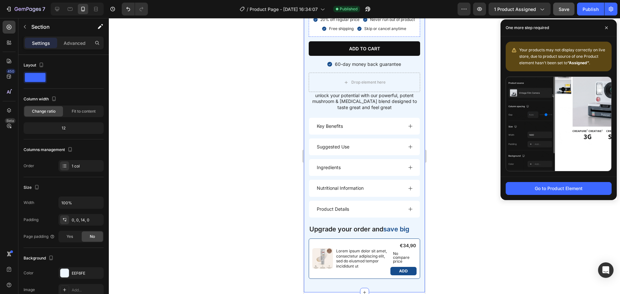
scroll to position [1152, 0]
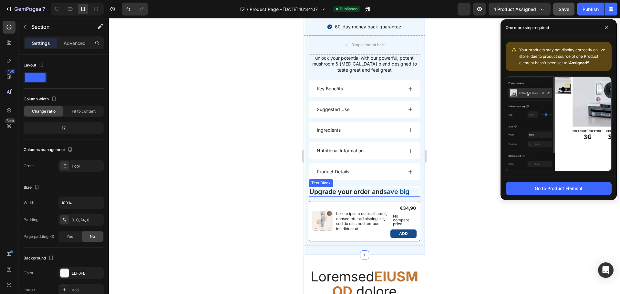
click at [357, 196] on p "Upgrade your order and save big" at bounding box center [364, 192] width 110 height 8
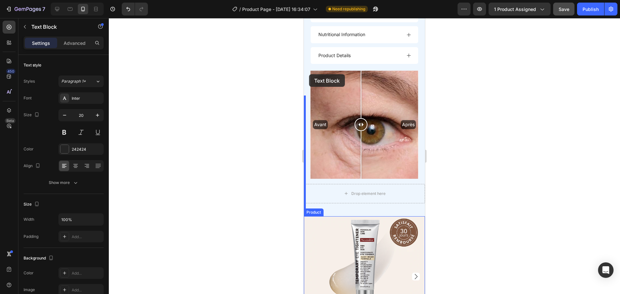
scroll to position [710, 0]
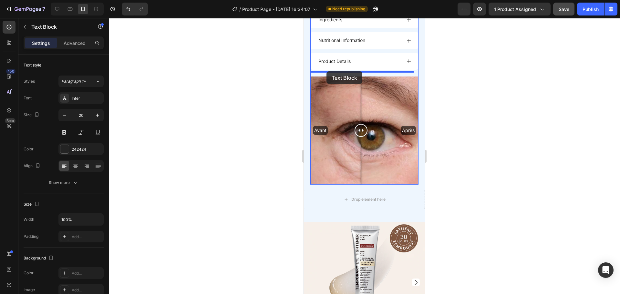
drag, startPoint x: 314, startPoint y: 218, endPoint x: 327, endPoint y: 71, distance: 147.5
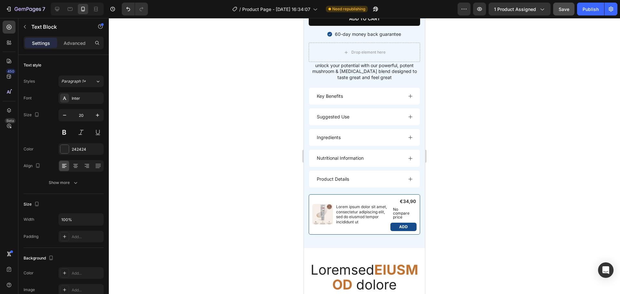
scroll to position [1160, 0]
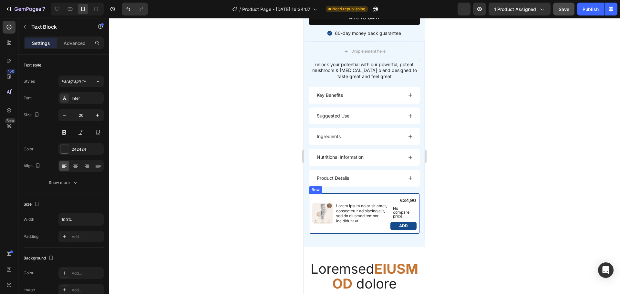
click at [328, 201] on div "Product Images Lorem ipsum dolor sit amet, consectetur adipiscing elit, sed do …" at bounding box center [364, 213] width 111 height 40
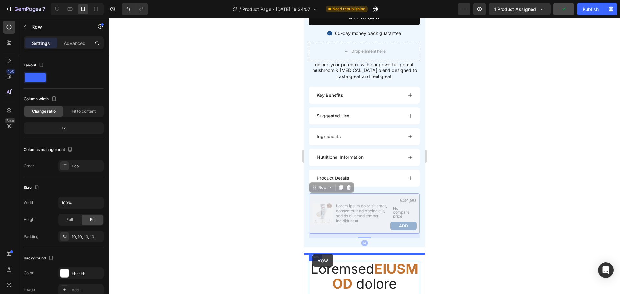
drag, startPoint x: 314, startPoint y: 194, endPoint x: 312, endPoint y: 254, distance: 60.4
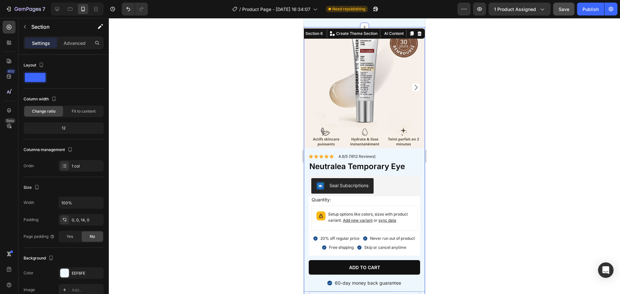
scroll to position [763, 0]
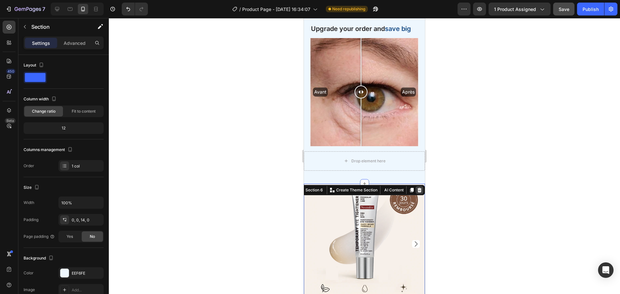
click at [417, 188] on icon at bounding box center [419, 190] width 5 height 5
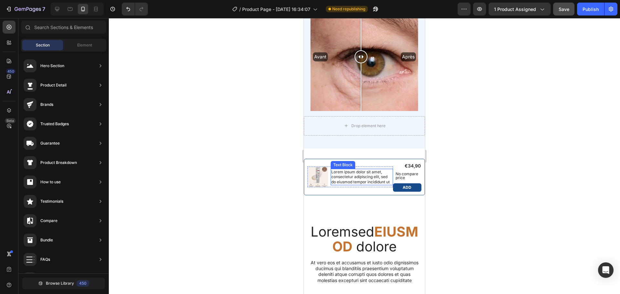
scroll to position [754, 0]
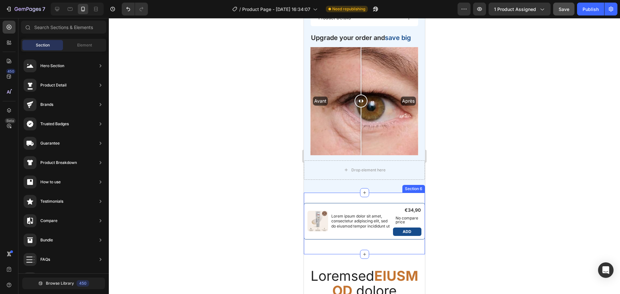
click at [332, 193] on div "Product Images Lorem ipsum dolor sit amet, consectetur adipiscing elit, sed do …" at bounding box center [364, 224] width 121 height 62
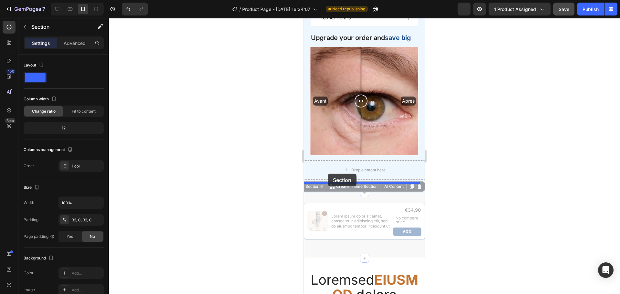
drag, startPoint x: 309, startPoint y: 179, endPoint x: 328, endPoint y: 174, distance: 19.7
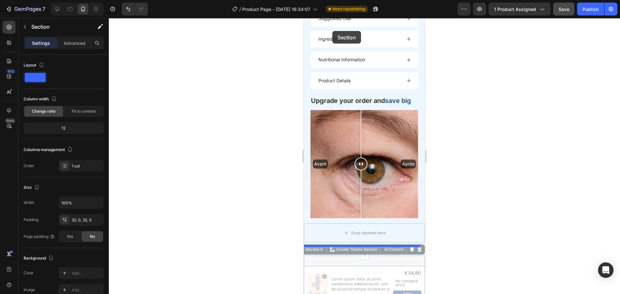
scroll to position [687, 0]
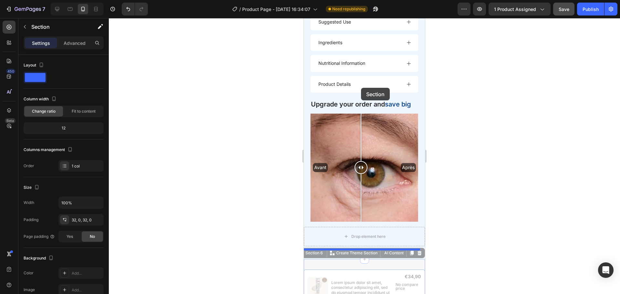
drag, startPoint x: 312, startPoint y: 179, endPoint x: 365, endPoint y: 91, distance: 102.8
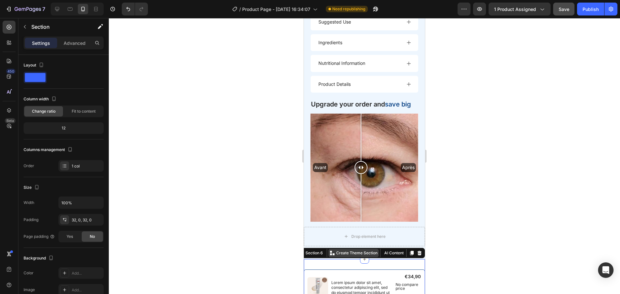
scroll to position [764, 0]
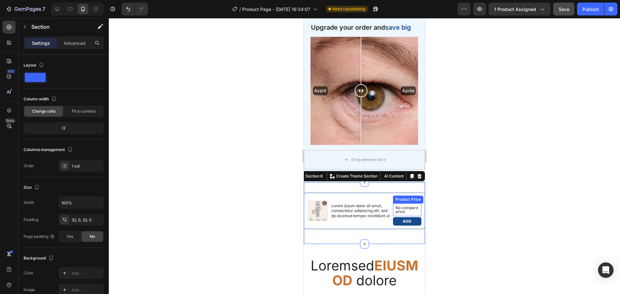
click at [437, 204] on div at bounding box center [364, 156] width 511 height 276
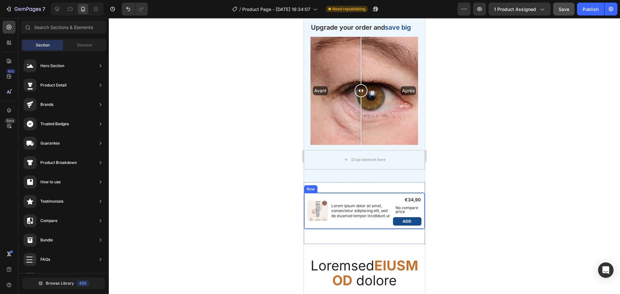
click at [317, 222] on div "Product Images Lorem ipsum dolor sit amet, consectetur adipiscing elit, sed do …" at bounding box center [364, 211] width 121 height 37
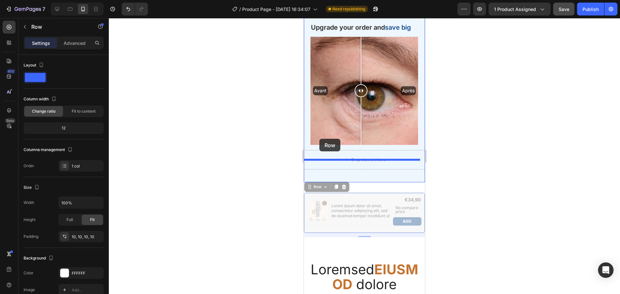
drag, startPoint x: 311, startPoint y: 178, endPoint x: 319, endPoint y: 139, distance: 39.7
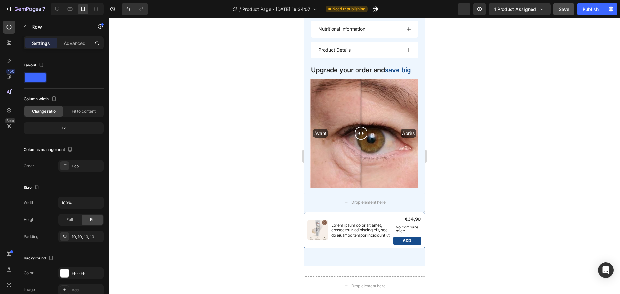
scroll to position [721, 0]
click at [367, 68] on p "Upgrade your order and save big" at bounding box center [364, 70] width 107 height 8
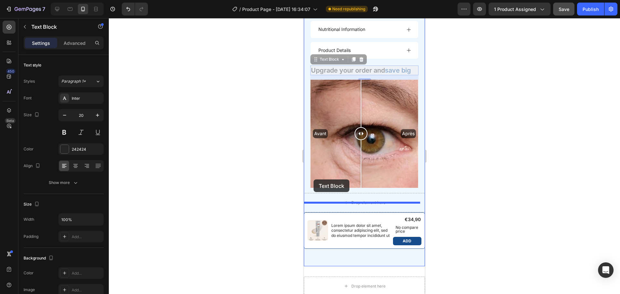
drag, startPoint x: 316, startPoint y: 55, endPoint x: 314, endPoint y: 180, distance: 124.4
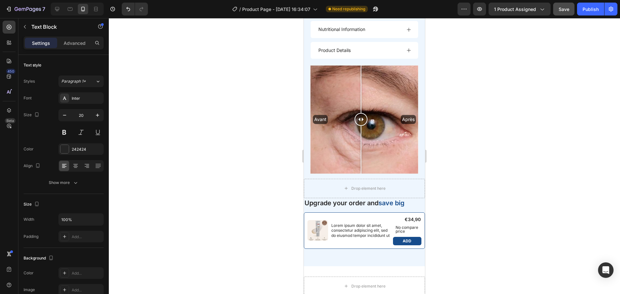
click at [371, 199] on p "Upgrade your order and save big" at bounding box center [365, 203] width 120 height 8
click at [348, 199] on p "Upgrade your order and save big" at bounding box center [365, 203] width 120 height 8
click at [318, 213] on div "Product Images Lorem ipsum dolor sit amet, consectetur adipiscing elit, sed do …" at bounding box center [364, 231] width 121 height 37
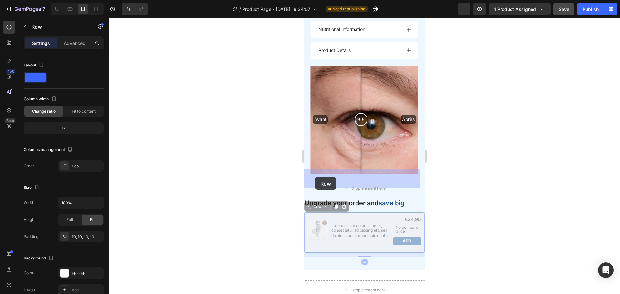
drag, startPoint x: 308, startPoint y: 198, endPoint x: 315, endPoint y: 177, distance: 21.5
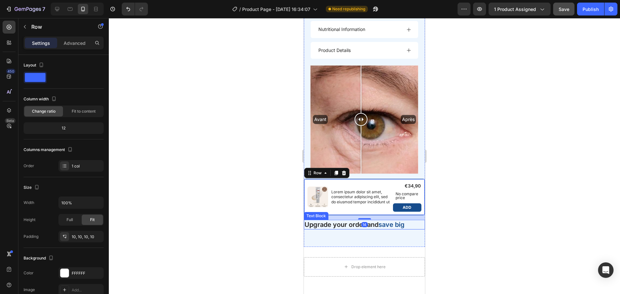
click at [331, 221] on p "Upgrade your order and save big" at bounding box center [365, 225] width 120 height 8
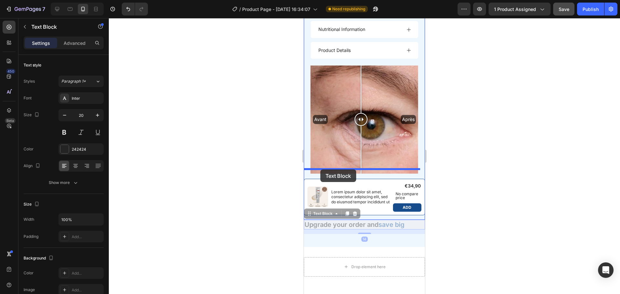
drag, startPoint x: 310, startPoint y: 209, endPoint x: 320, endPoint y: 170, distance: 41.0
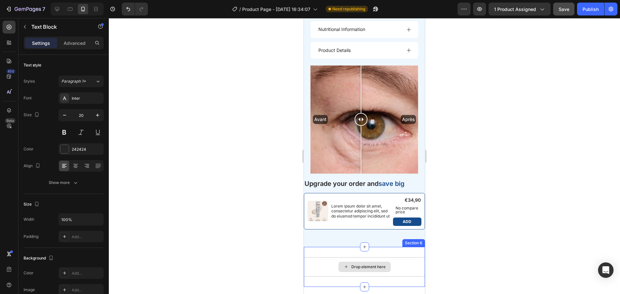
click at [361, 257] on div "Drop element here" at bounding box center [364, 266] width 121 height 19
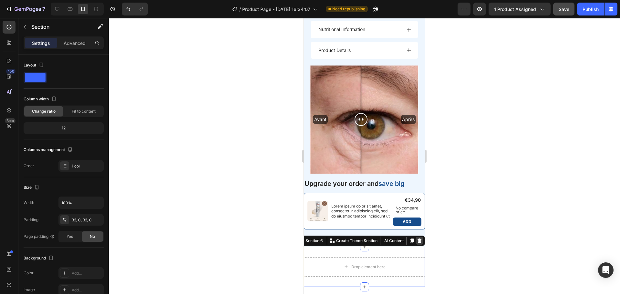
click at [418, 239] on icon at bounding box center [420, 241] width 4 height 5
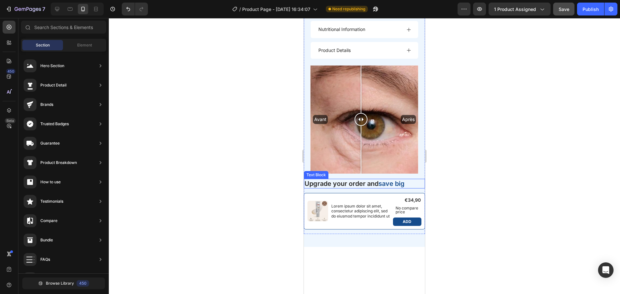
click at [321, 180] on p "Upgrade your order and save big" at bounding box center [365, 184] width 120 height 8
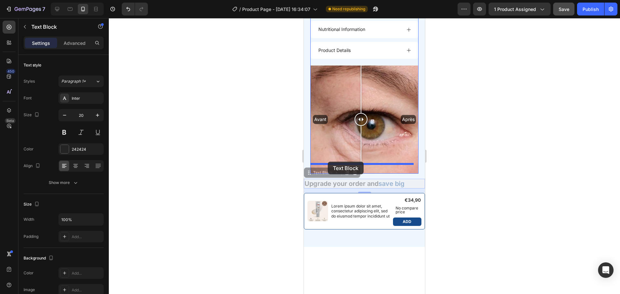
drag, startPoint x: 310, startPoint y: 163, endPoint x: 328, endPoint y: 162, distance: 18.2
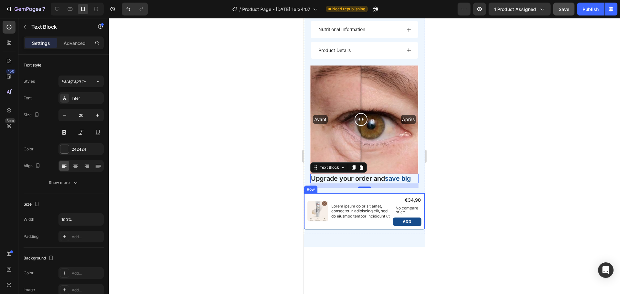
click at [307, 193] on div "Product Images Lorem ipsum dolor sit amet, consectetur adipiscing elit, sed do …" at bounding box center [364, 211] width 121 height 37
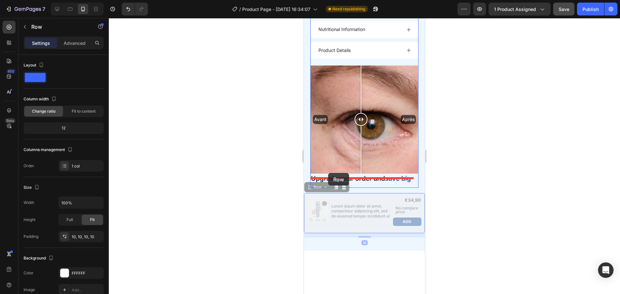
drag, startPoint x: 307, startPoint y: 180, endPoint x: 328, endPoint y: 173, distance: 22.4
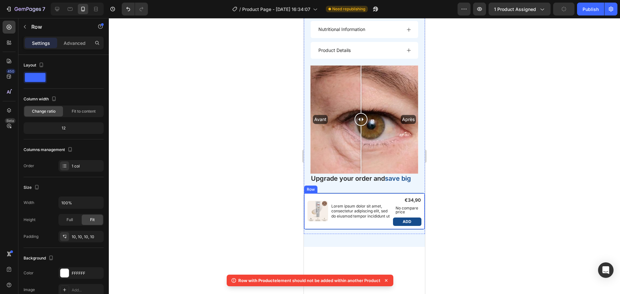
click at [335, 193] on div "Product Images Lorem ipsum dolor sit amet, consectetur adipiscing elit, sed do …" at bounding box center [364, 211] width 121 height 37
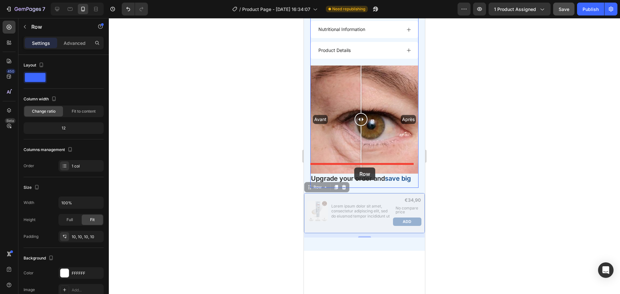
drag, startPoint x: 308, startPoint y: 178, endPoint x: 354, endPoint y: 168, distance: 47.0
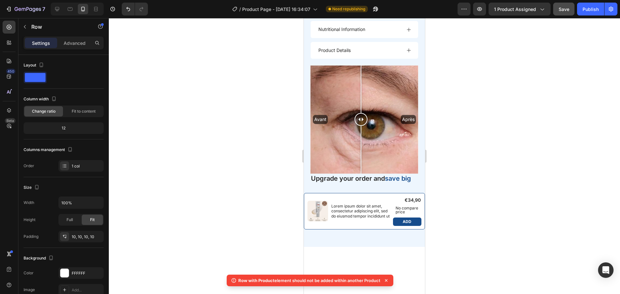
click at [436, 192] on div at bounding box center [364, 156] width 511 height 276
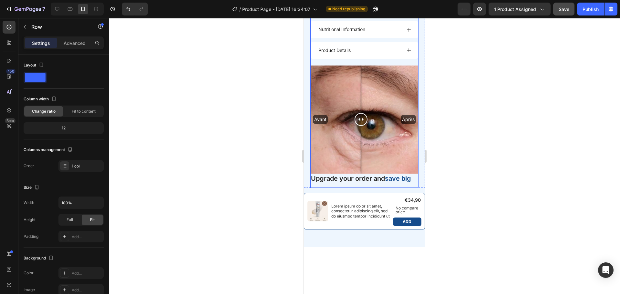
click at [305, 193] on div "Product Images Lorem ipsum dolor sit amet, consectetur adipiscing elit, sed do …" at bounding box center [364, 211] width 121 height 37
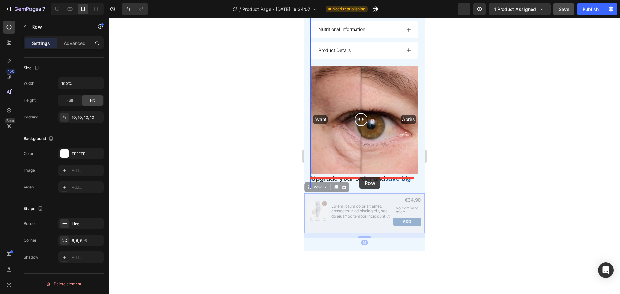
drag, startPoint x: 308, startPoint y: 178, endPoint x: 360, endPoint y: 177, distance: 51.4
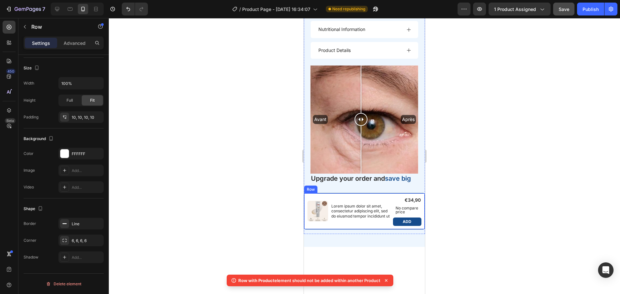
click at [324, 193] on div "Product Images Lorem ipsum dolor sit amet, consectetur adipiscing elit, sed do …" at bounding box center [364, 211] width 121 height 37
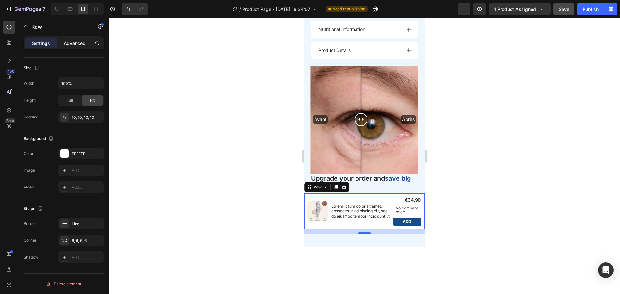
click at [71, 42] on p "Advanced" at bounding box center [75, 43] width 22 height 7
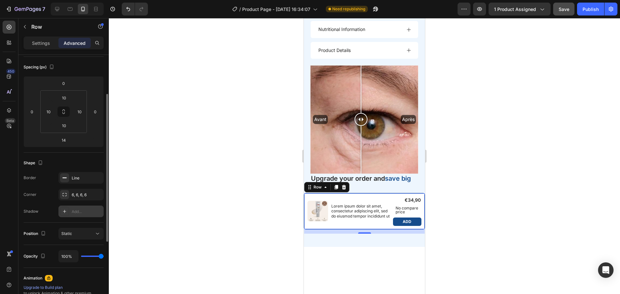
scroll to position [68, 0]
click at [48, 116] on input "10" at bounding box center [49, 112] width 10 height 10
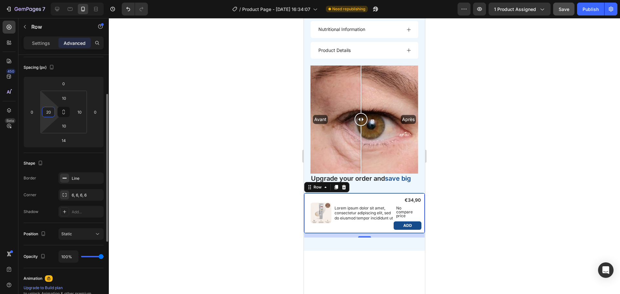
drag, startPoint x: 48, startPoint y: 116, endPoint x: 45, endPoint y: 115, distance: 4.1
click at [45, 115] on input "20" at bounding box center [49, 112] width 10 height 10
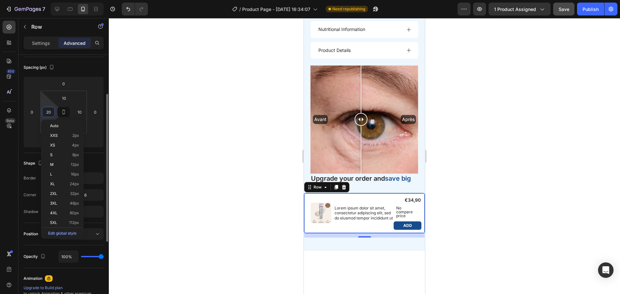
type input "10"
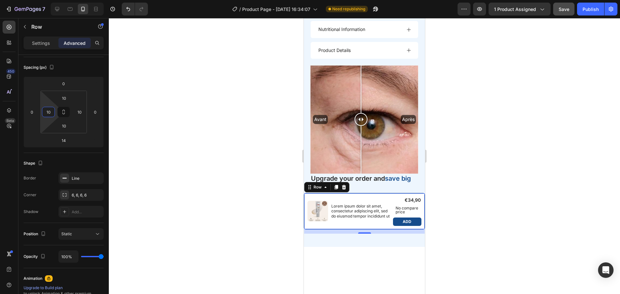
click at [235, 174] on div at bounding box center [364, 156] width 511 height 276
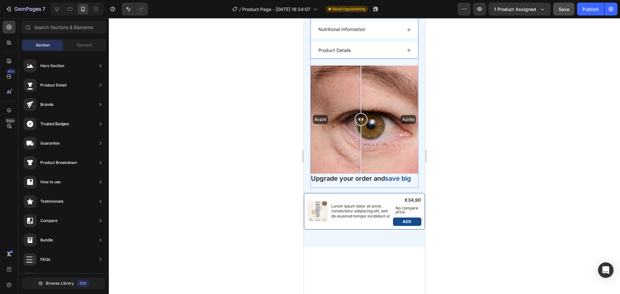
click at [366, 42] on div "Product Details" at bounding box center [365, 50] width 108 height 17
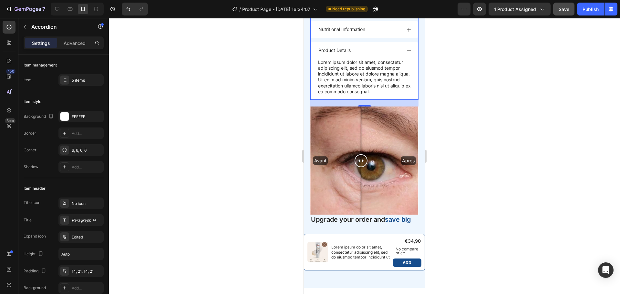
click at [406, 48] on icon at bounding box center [408, 50] width 5 height 5
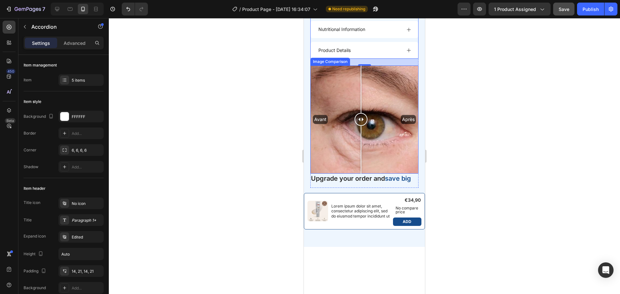
click at [337, 152] on div "Avant Après" at bounding box center [364, 120] width 108 height 108
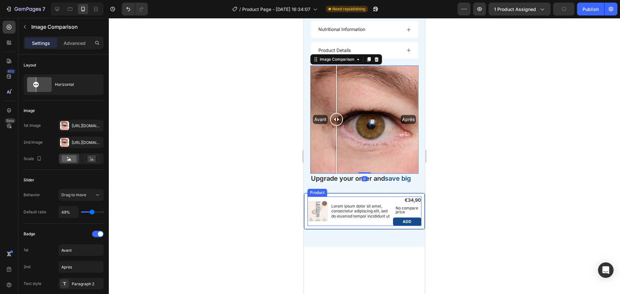
click at [310, 197] on div "Product Images Lorem ipsum dolor sit amet, consectetur adipiscing elit, sed do …" at bounding box center [365, 211] width 114 height 29
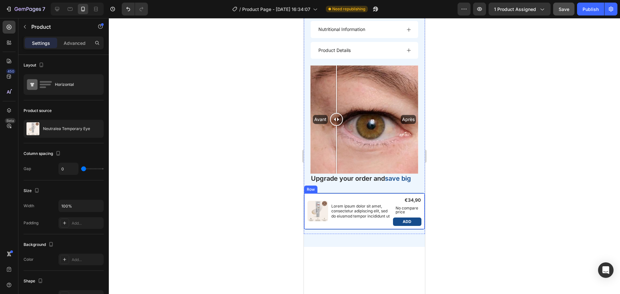
click at [353, 193] on div "Product Images Lorem ipsum dolor sit amet, consectetur adipiscing elit, sed do …" at bounding box center [364, 211] width 121 height 37
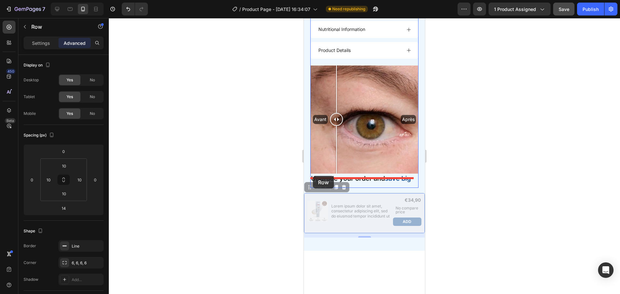
drag, startPoint x: 311, startPoint y: 178, endPoint x: 317, endPoint y: 169, distance: 11.0
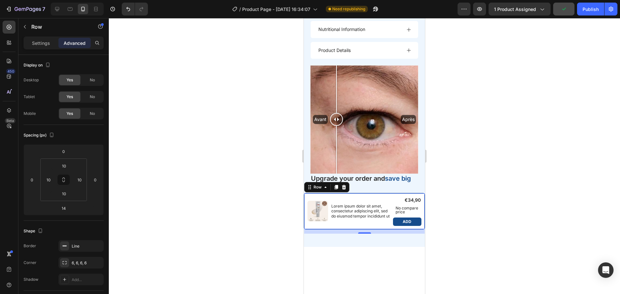
click at [322, 193] on div "Product Images Lorem ipsum dolor sit amet, consectetur adipiscing elit, sed do …" at bounding box center [364, 211] width 121 height 37
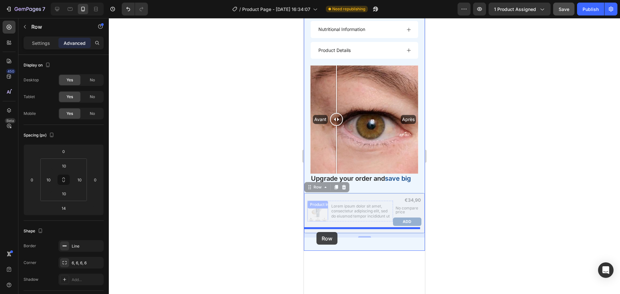
drag, startPoint x: 310, startPoint y: 178, endPoint x: 317, endPoint y: 232, distance: 54.7
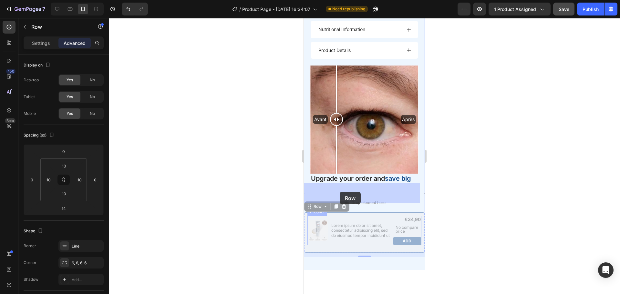
drag, startPoint x: 311, startPoint y: 198, endPoint x: 340, endPoint y: 192, distance: 29.7
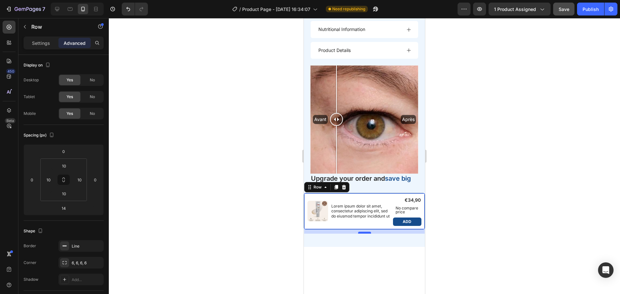
click at [365, 232] on div at bounding box center [364, 233] width 13 height 2
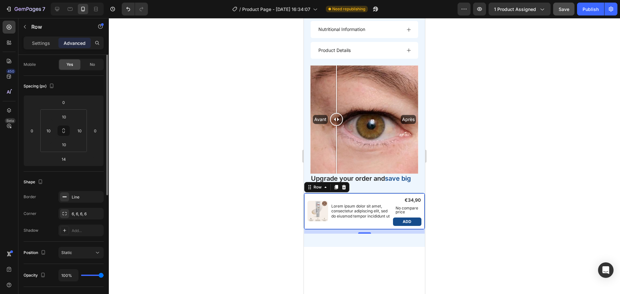
scroll to position [0, 0]
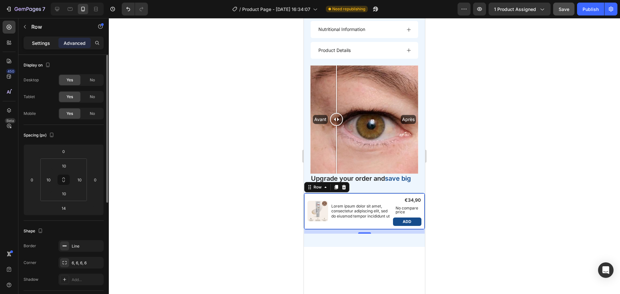
click at [43, 42] on p "Settings" at bounding box center [41, 43] width 18 height 7
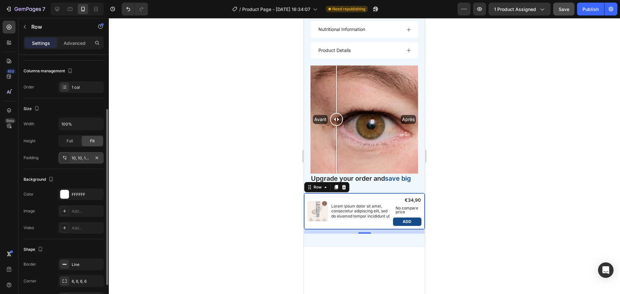
scroll to position [79, 0]
click at [80, 158] on div "10, 10, 10, 10" at bounding box center [81, 158] width 19 height 6
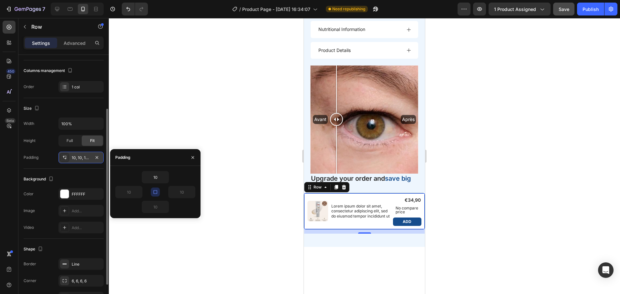
click at [74, 155] on div "10, 10, 10, 10" at bounding box center [81, 158] width 19 height 6
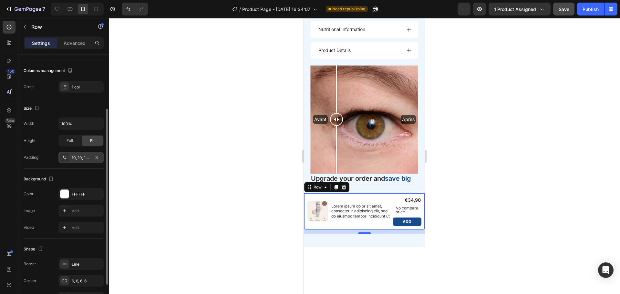
click at [73, 154] on div "10, 10, 10, 10" at bounding box center [80, 158] width 45 height 12
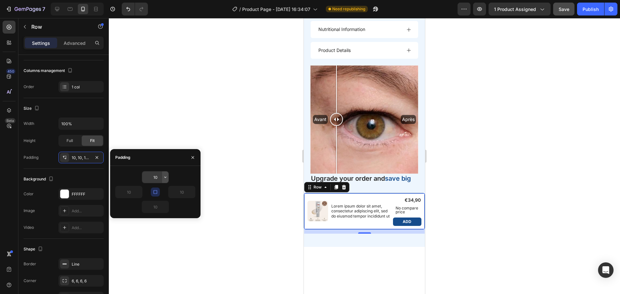
click at [164, 179] on icon "button" at bounding box center [165, 177] width 5 height 5
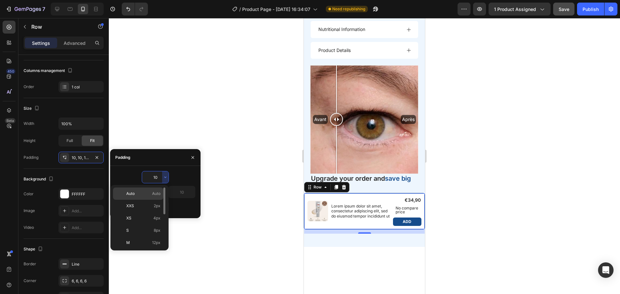
click at [159, 193] on span "Auto" at bounding box center [156, 194] width 8 height 6
type input "Auto"
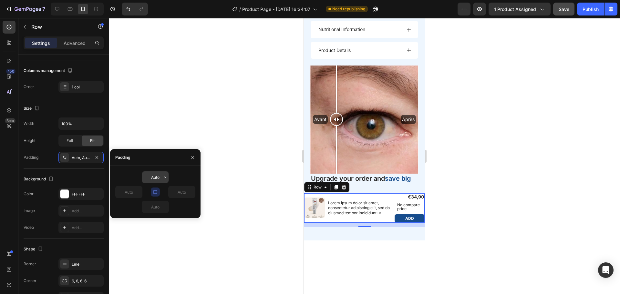
click at [155, 176] on input "Auto" at bounding box center [155, 178] width 26 height 12
click at [166, 177] on icon "button" at bounding box center [165, 177] width 5 height 5
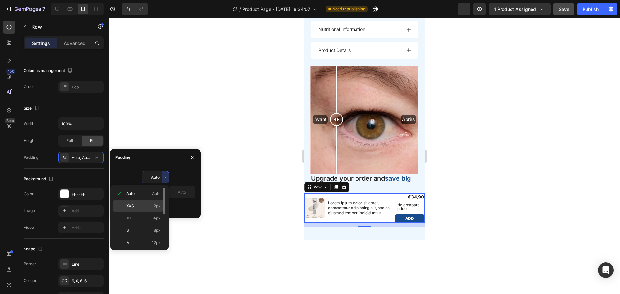
click at [134, 205] on span "XXS" at bounding box center [130, 206] width 8 height 6
type input "2"
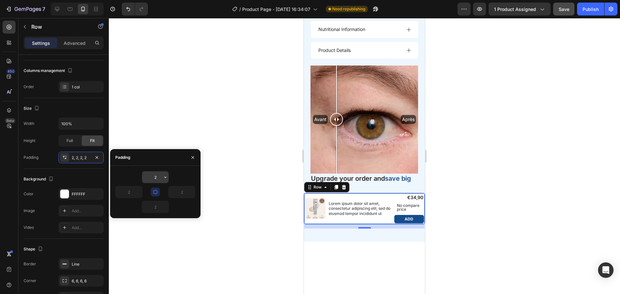
click at [163, 176] on icon "button" at bounding box center [165, 177] width 5 height 5
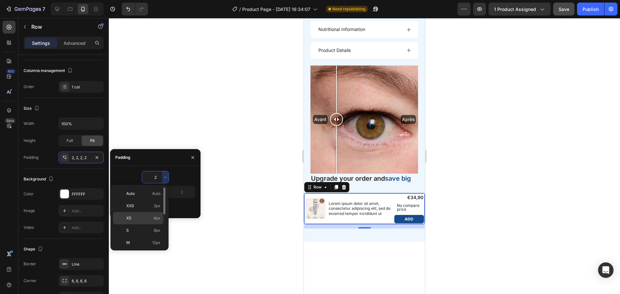
click at [140, 219] on p "XS 4px" at bounding box center [143, 218] width 34 height 6
type input "4"
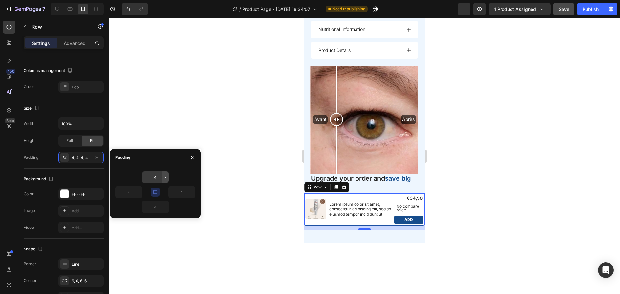
click at [166, 176] on icon "button" at bounding box center [165, 177] width 5 height 5
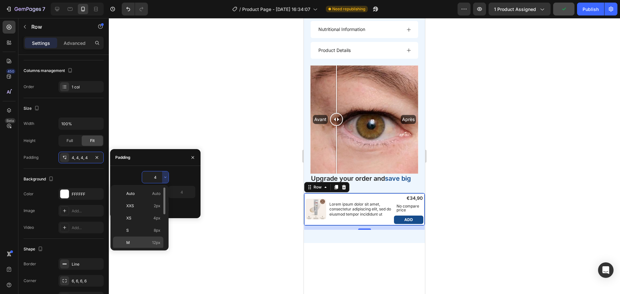
click at [129, 241] on span "M" at bounding box center [128, 243] width 4 height 6
type input "12"
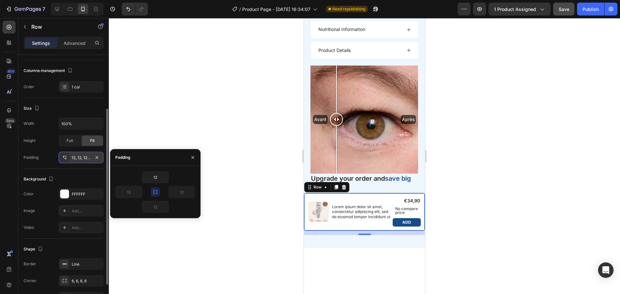
click at [74, 157] on div "12, 12, 12, 12" at bounding box center [81, 158] width 19 height 6
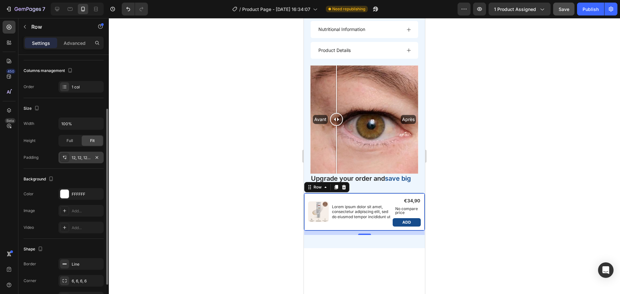
click at [74, 157] on div "12, 12, 12, 12" at bounding box center [81, 158] width 19 height 6
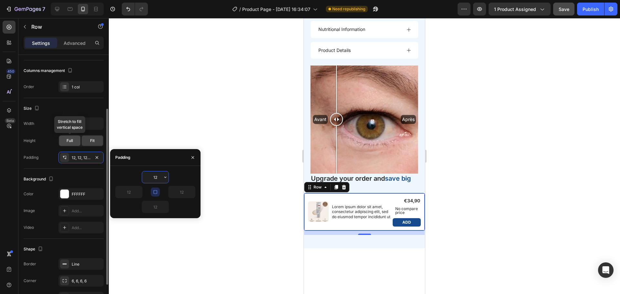
click at [72, 142] on span "Full" at bounding box center [70, 141] width 6 height 6
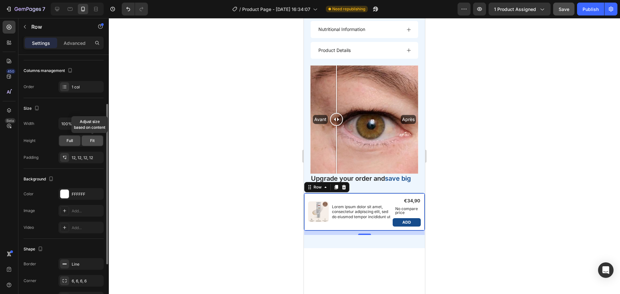
click at [89, 145] on div "Fit" at bounding box center [92, 141] width 21 height 10
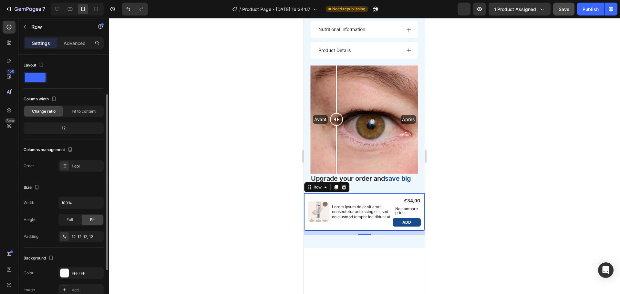
scroll to position [48, 0]
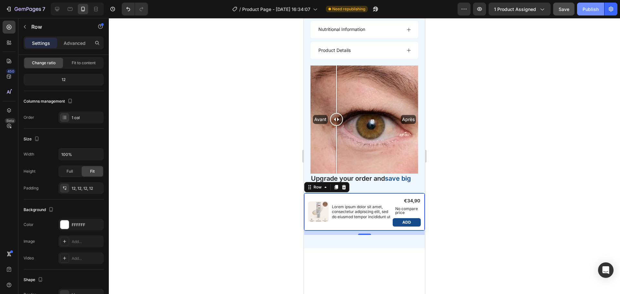
click at [594, 10] on div "Publish" at bounding box center [591, 9] width 16 height 7
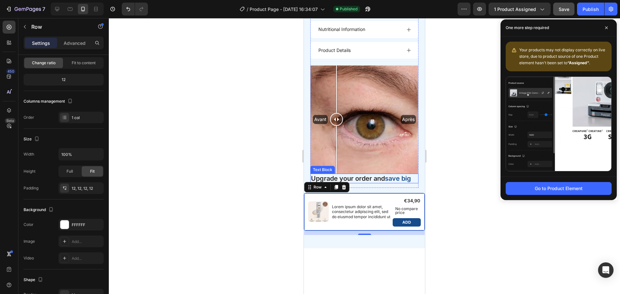
click at [366, 174] on p "Upgrade your order and save big" at bounding box center [364, 178] width 107 height 8
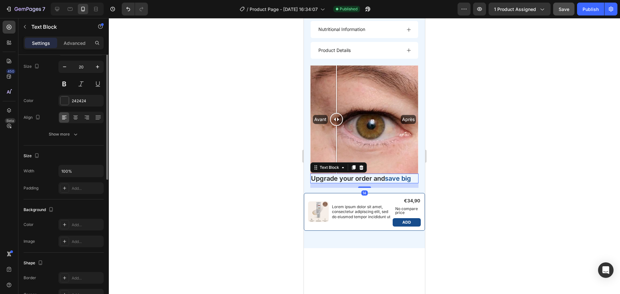
scroll to position [0, 0]
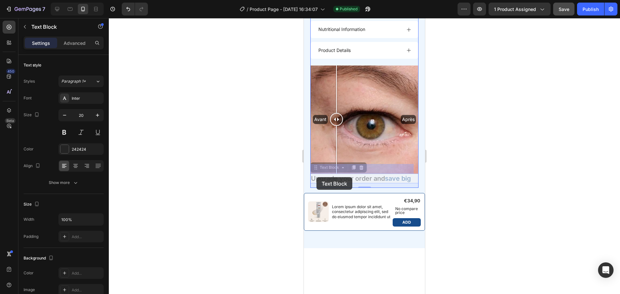
drag, startPoint x: 317, startPoint y: 160, endPoint x: 317, endPoint y: 177, distance: 17.8
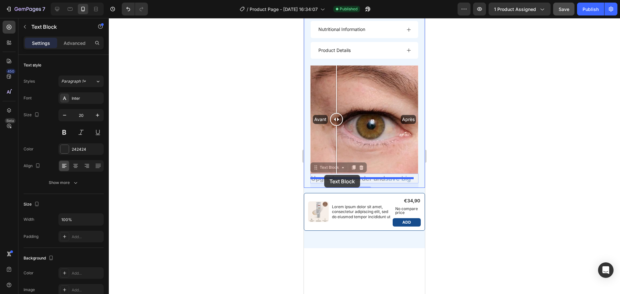
drag, startPoint x: 313, startPoint y: 157, endPoint x: 324, endPoint y: 175, distance: 21.2
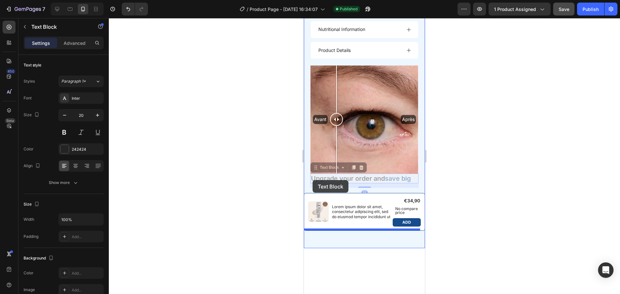
drag, startPoint x: 314, startPoint y: 159, endPoint x: 313, endPoint y: 180, distance: 21.4
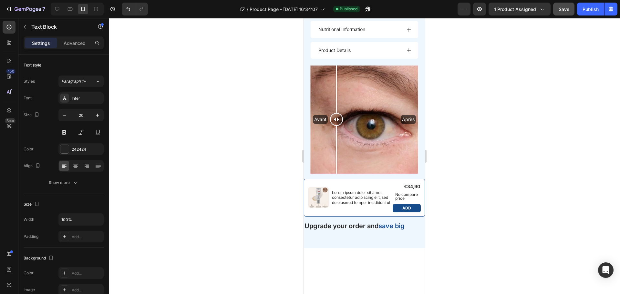
click at [334, 222] on p "Upgrade your order and save big" at bounding box center [365, 226] width 120 height 8
click at [310, 222] on p "Upgrade your order and save big" at bounding box center [365, 226] width 120 height 8
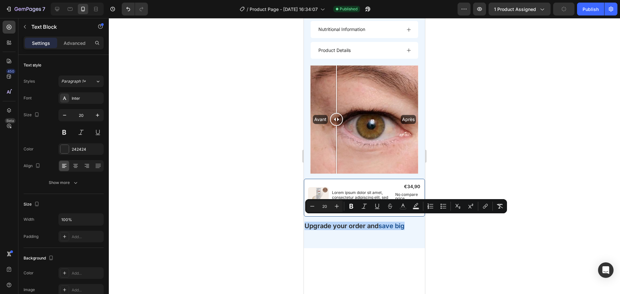
drag, startPoint x: 409, startPoint y: 221, endPoint x: 298, endPoint y: 219, distance: 111.1
copy p "Upgrade your order and save big"
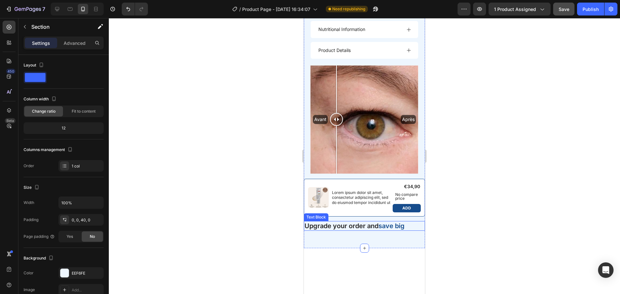
click at [331, 222] on p "Upgrade your order and save big" at bounding box center [365, 226] width 120 height 8
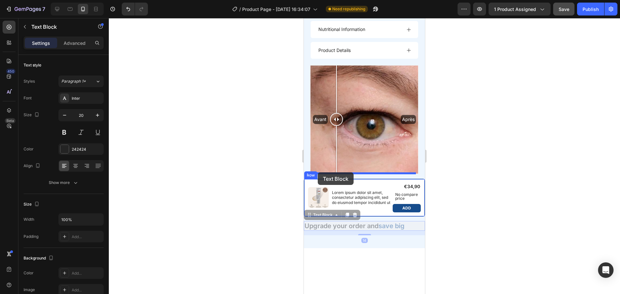
drag, startPoint x: 309, startPoint y: 210, endPoint x: 318, endPoint y: 172, distance: 38.4
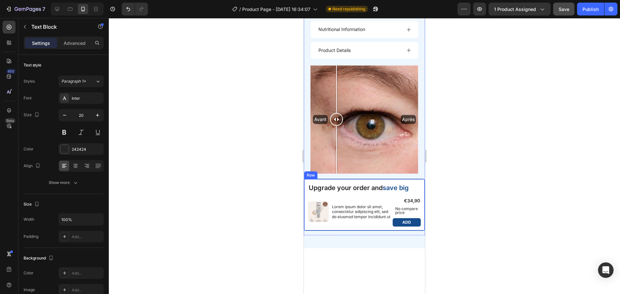
click at [340, 223] on div "Upgrade your order and save big Text Block 0 Product Images Lorem ipsum dolor s…" at bounding box center [364, 205] width 121 height 52
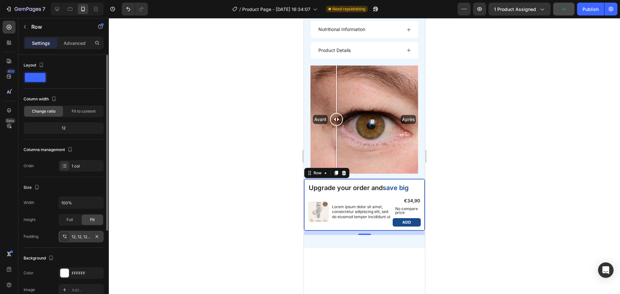
click at [78, 240] on div "12, 12, 12, 12" at bounding box center [80, 237] width 45 height 12
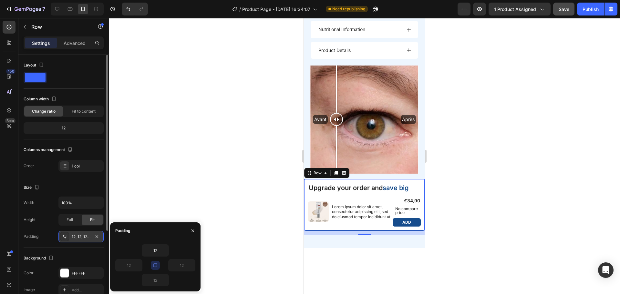
click at [78, 240] on div "12, 12, 12, 12" at bounding box center [80, 237] width 45 height 12
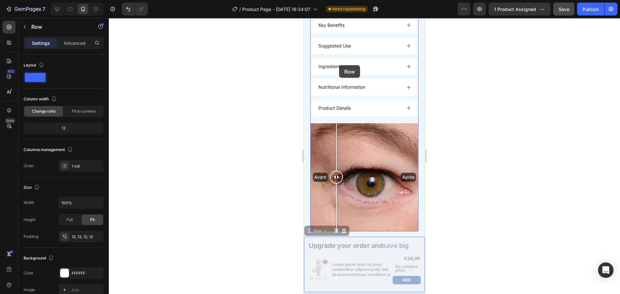
scroll to position [646, 0]
